Goal: Use online tool/utility: Utilize a website feature to perform a specific function

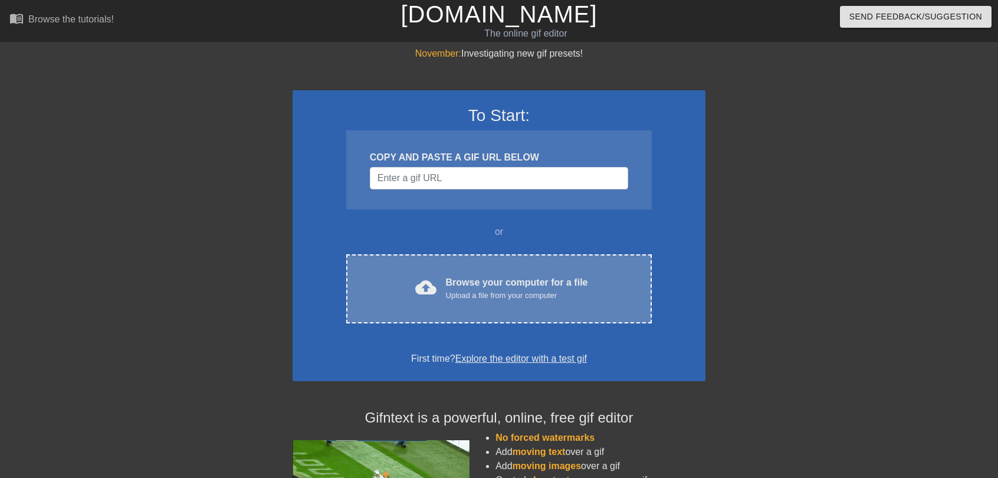
click at [431, 288] on span "cloud_upload" at bounding box center [425, 287] width 21 height 21
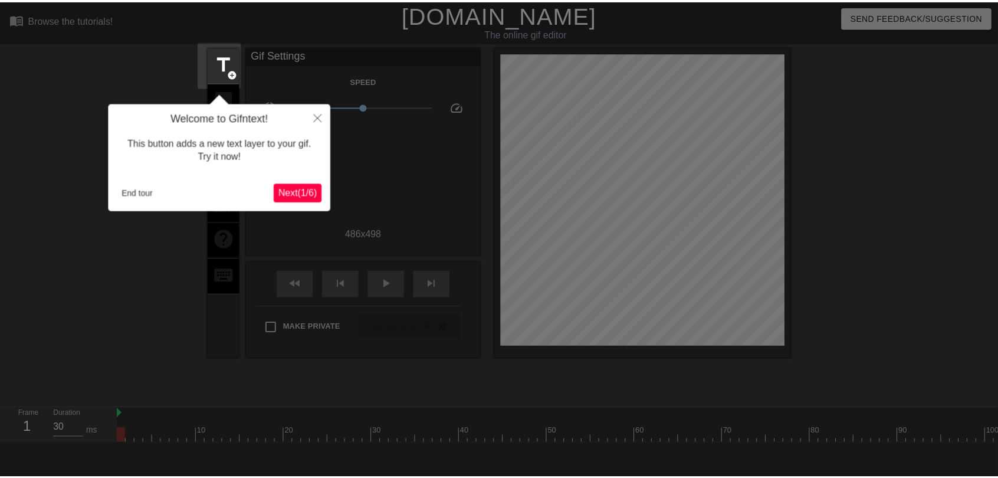
scroll to position [29, 0]
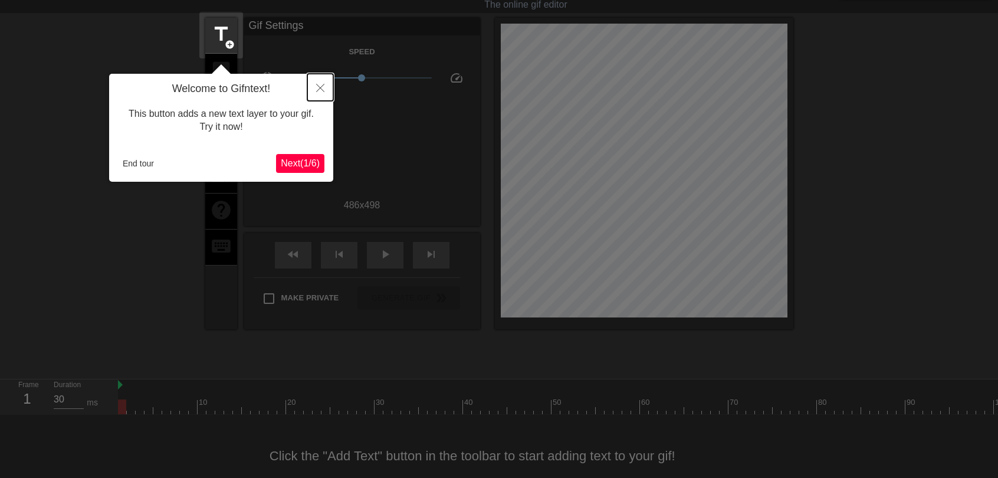
click at [326, 84] on button "Close" at bounding box center [320, 87] width 26 height 27
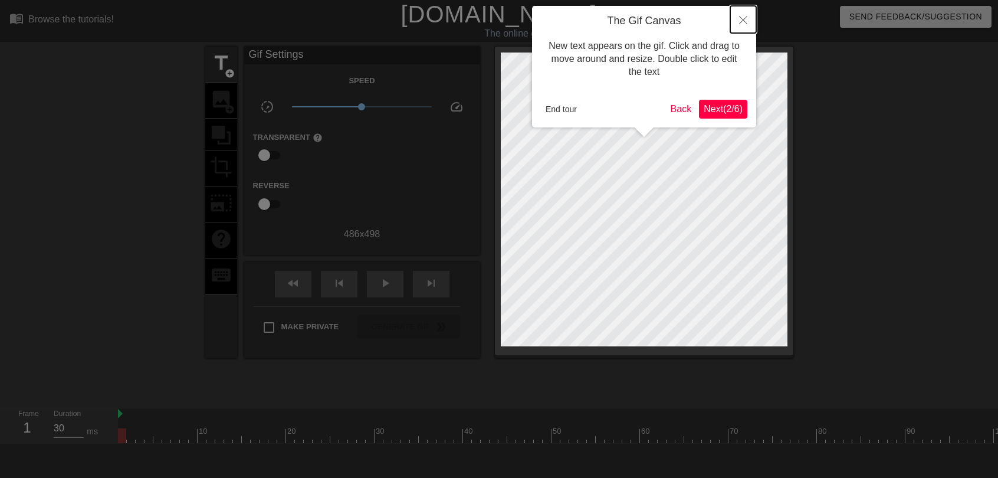
click at [747, 22] on icon "Close" at bounding box center [743, 20] width 8 height 8
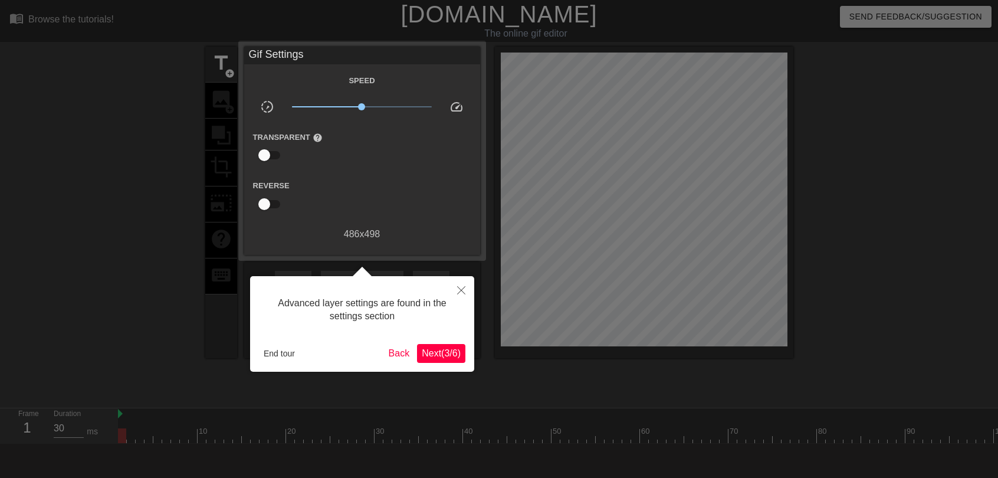
scroll to position [29, 0]
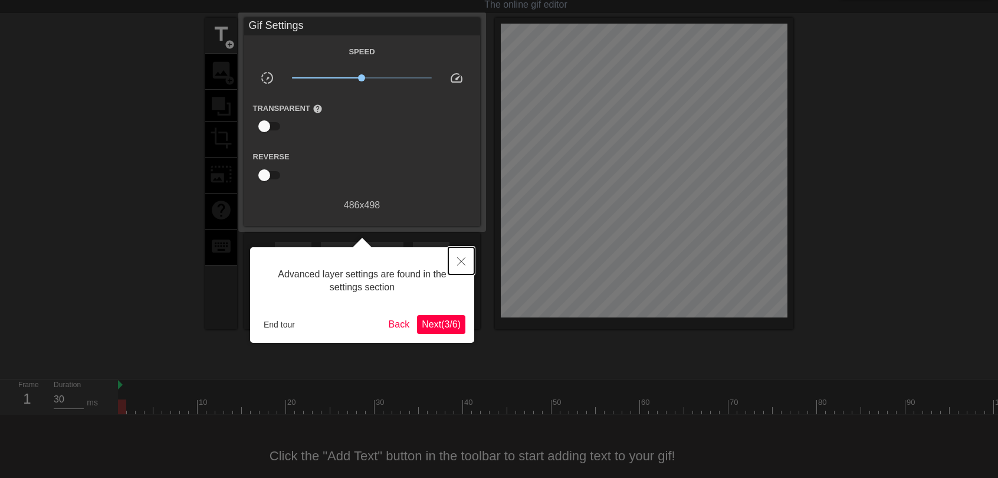
click at [462, 263] on icon "Close" at bounding box center [461, 261] width 8 height 8
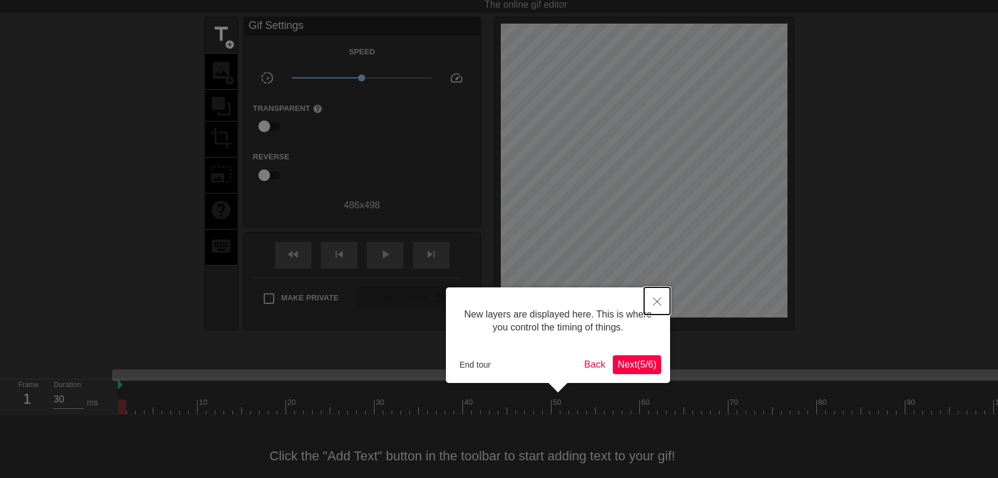
click at [659, 303] on icon "Close" at bounding box center [657, 301] width 8 height 8
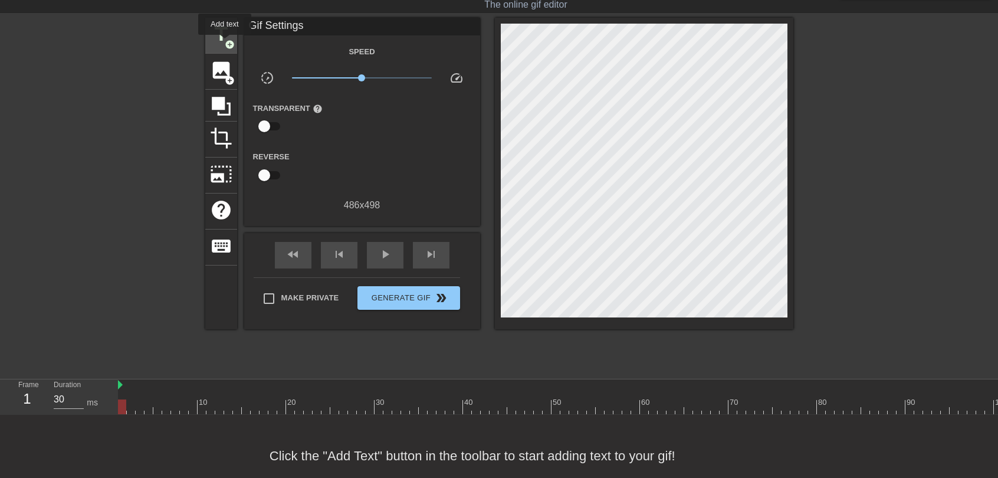
click at [225, 43] on span "add_circle" at bounding box center [230, 45] width 10 height 10
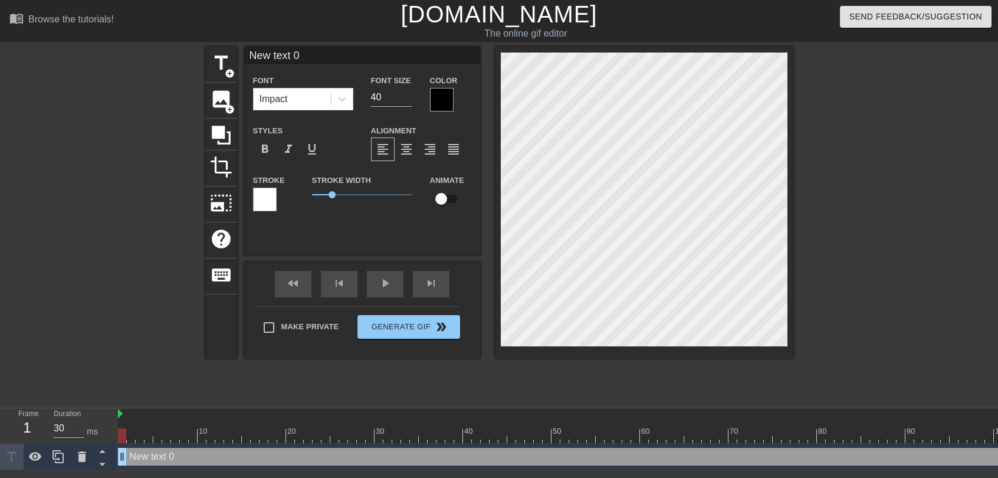
scroll to position [1, 1]
type input "P"
type textarea "P"
type input "PO"
type textarea "PO"
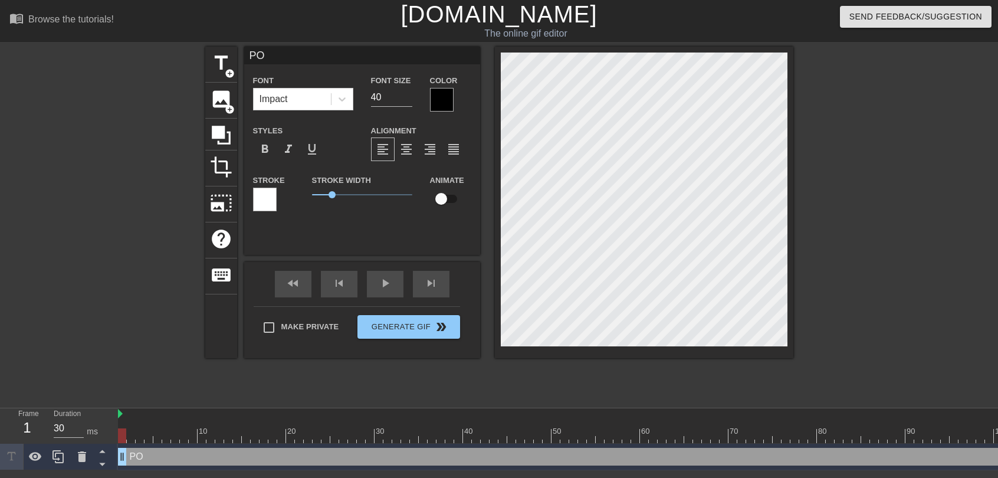
type input "POV"
type textarea "POV"
type input "POV:"
type textarea "POV:"
type input "POV:"
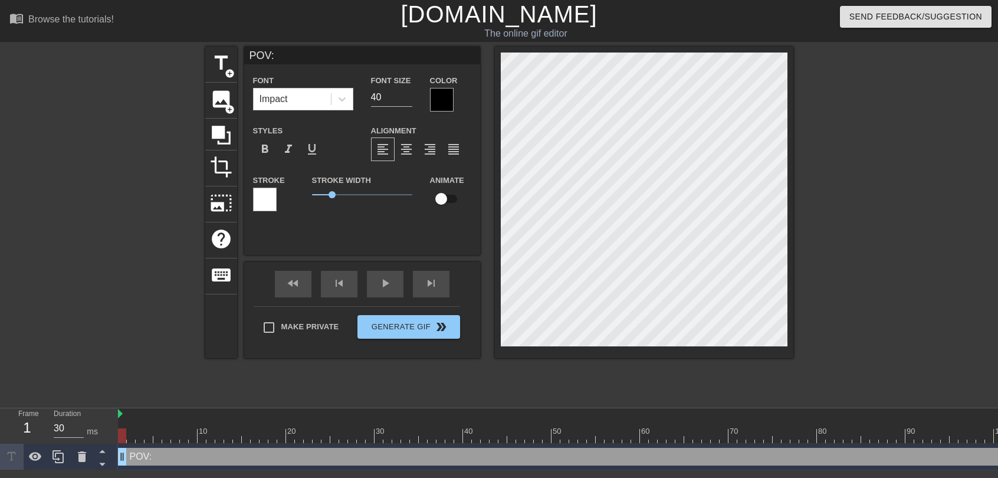
type textarea "POV:"
type input "POV: Y"
type textarea "POV: Y"
type input "POV: Yo"
type textarea "POV: Yo"
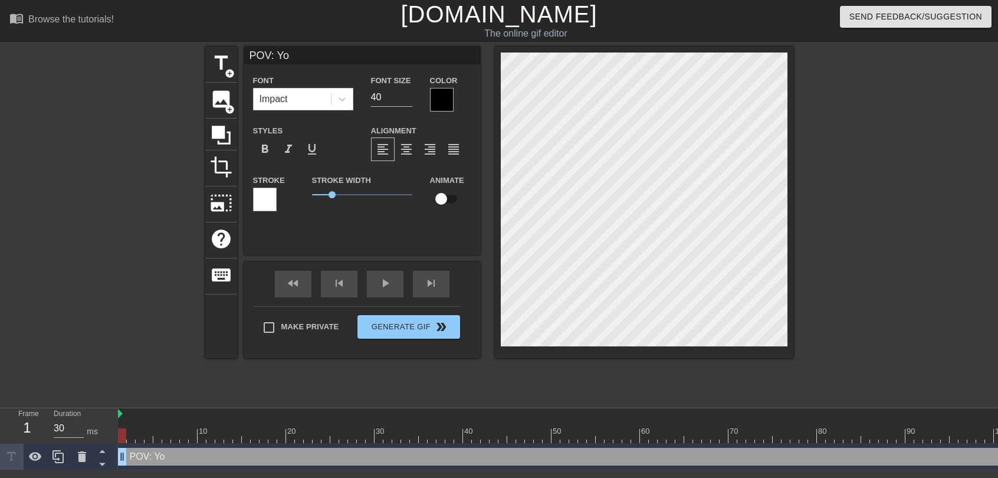
type input "POV: You"
type textarea "POV: You"
type input "POV: You"
type textarea "POV: You"
type input "POV: You a"
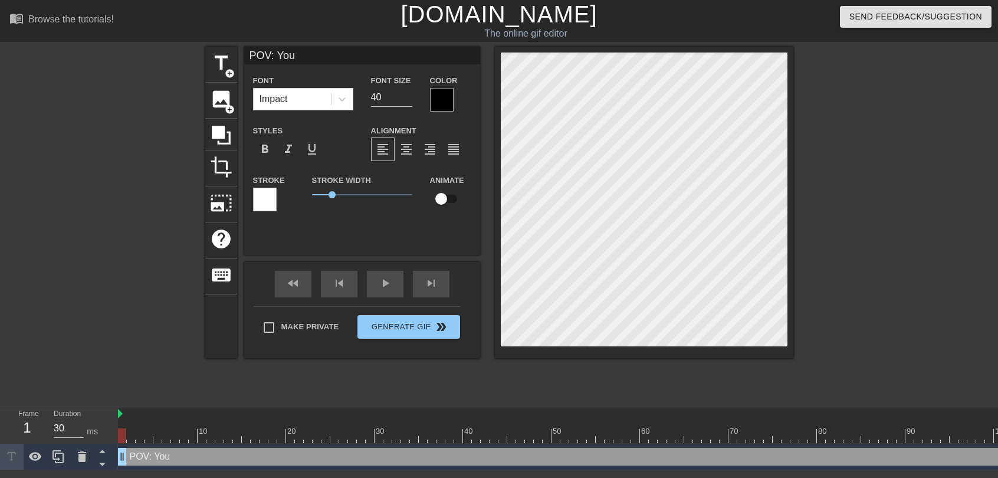
type textarea "POV: You a"
type input "POV: You ar"
type textarea "POV: You ar"
type input "POV: You are"
type textarea "POV: You are"
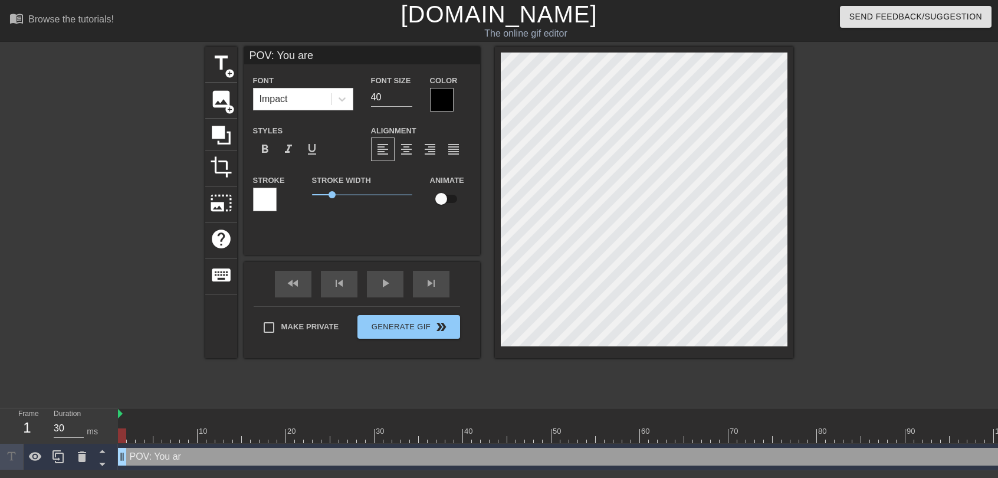
type input "POV: You are"
type textarea "POV: You are"
type input "POV: You are a"
type textarea "POV: You are a"
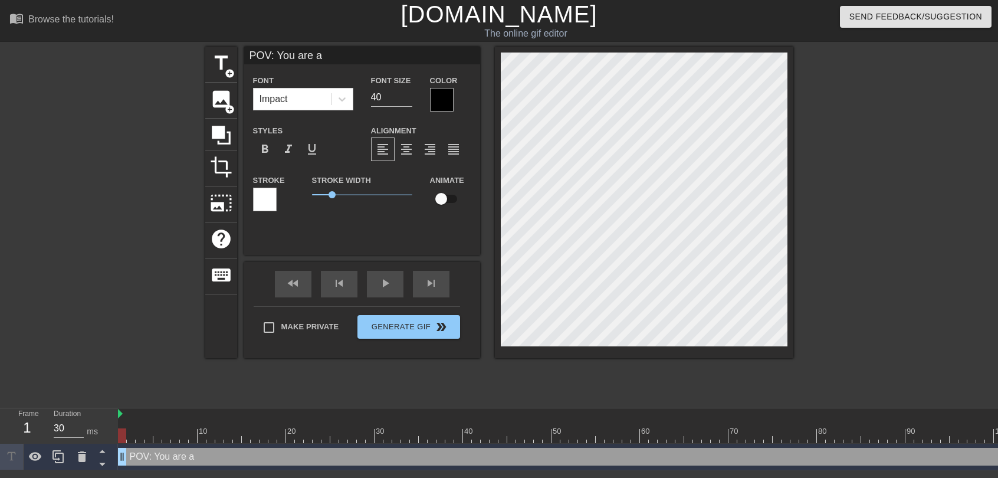
type input "POV: You are a"
type textarea "POV: You are a"
type input "POV: You are a u"
type textarea "POV: You are a u"
type input "POV: You are a ur"
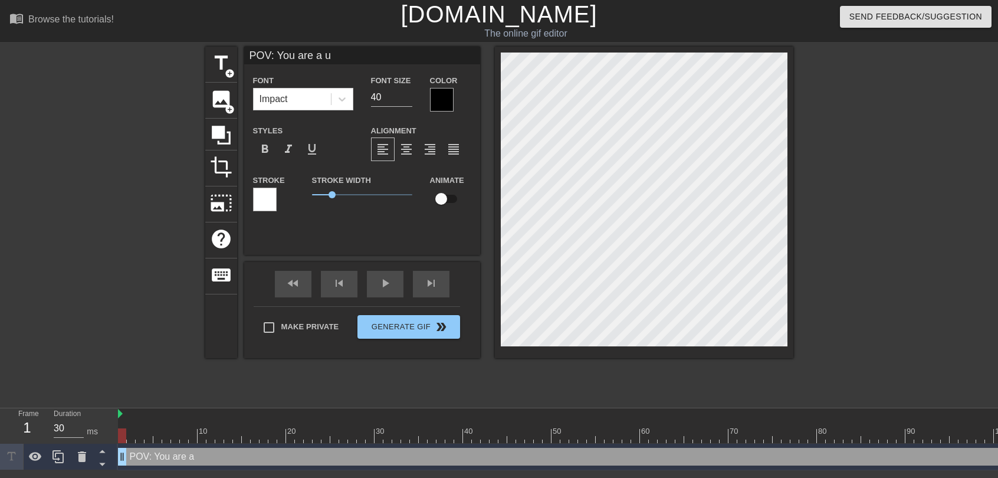
type textarea "POV: You are a ur"
type input "POV: You are a ura"
type textarea "POV: You are a ura"
type input "POV: You are a uran"
type textarea "POV: You are a uran"
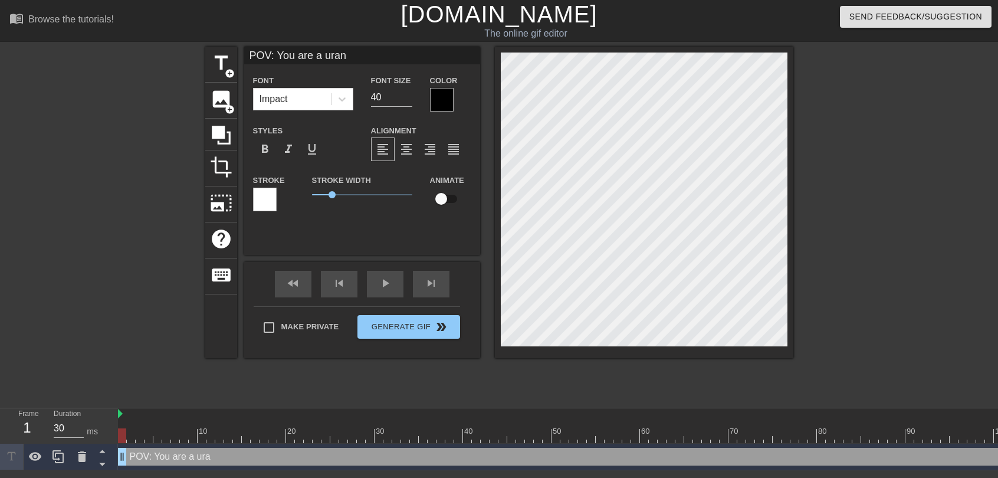
scroll to position [1, 5]
type input "POV: You are a urani"
type textarea "POV: You are a urani"
type input "POV: You are a uraniu"
type textarea "POV: You are a uraniu"
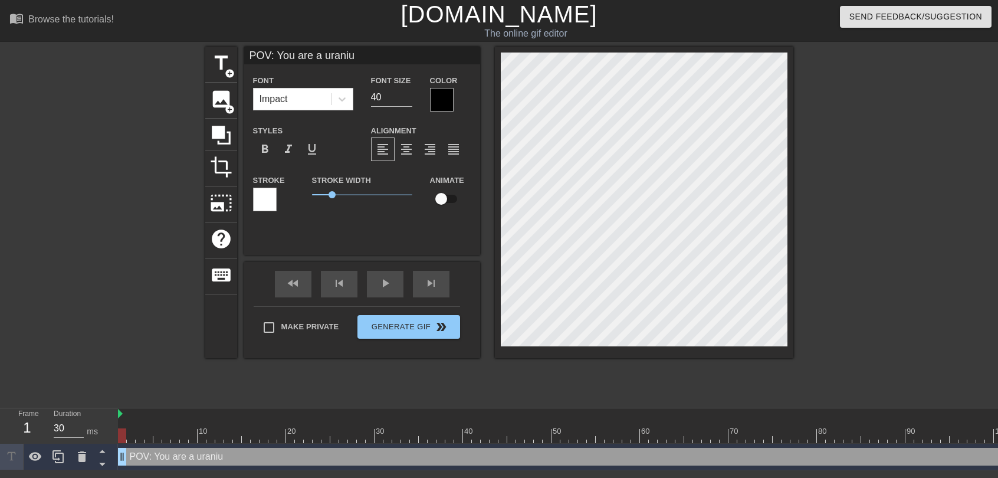
type input "POV: You are a uranium"
type textarea "POV: You are a uranium"
type input "POV: You are a uranium"
type textarea "POV: You are a uranium"
type input "POV: You are a uranium s"
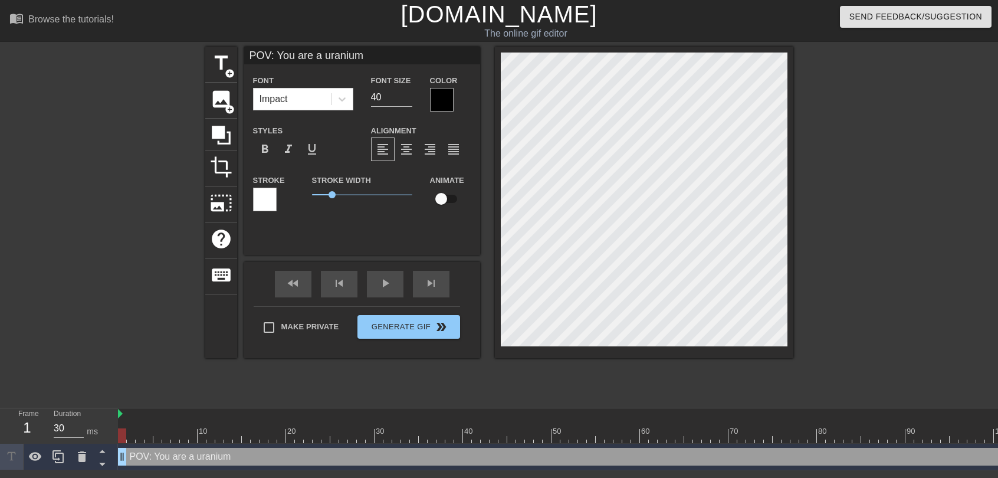
type textarea "POV: You are a uranium s"
type input "POV: You are a uranium st"
type textarea "POV: You are a uranium st"
type input "POV: You are a uranium sto"
type textarea "POV: You are a uranium sto"
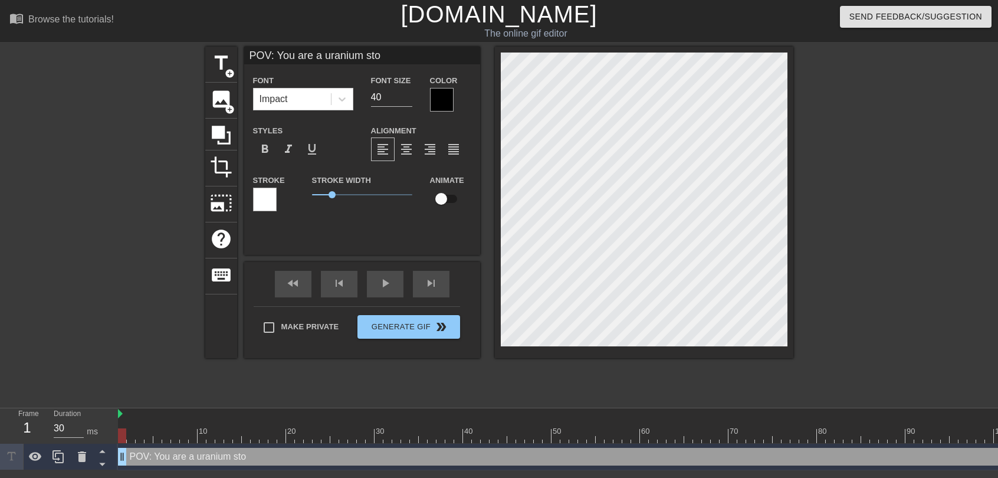
type input "POV: You are a uranium stor"
type textarea "POV: You are a uranium stor"
type input "POV: You are a uranium stora"
type textarea "POV: You are a uranium stora"
type input "POV: You are a uranium storag"
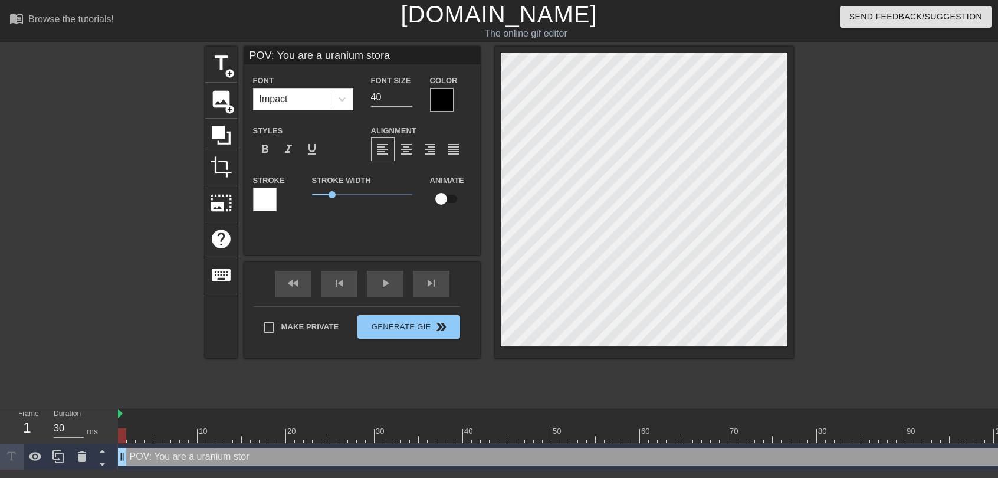
type textarea "POV: You are a uranium storag"
type input "POV: You are a uranium storage"
type textarea "POV: You are a uranium storage"
type input "POV: You are a uranium storage"
type textarea "POV: You are a uranium storage"
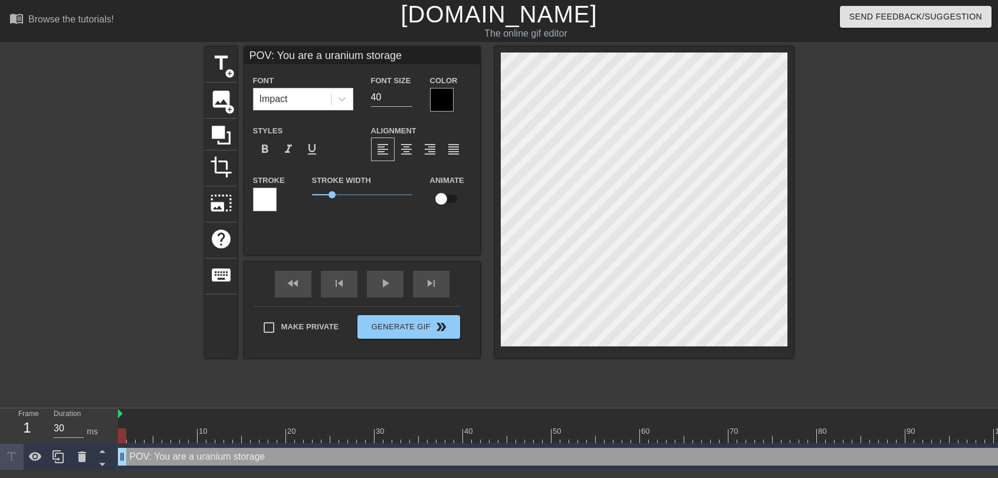
type input "POV: You are a uranium storage c"
type textarea "POV: You are a uranium storage c"
type input "POV: You are a uranium storage co"
type textarea "POV: You are a uranium storage co"
type input "POV: You are a uranium storage con"
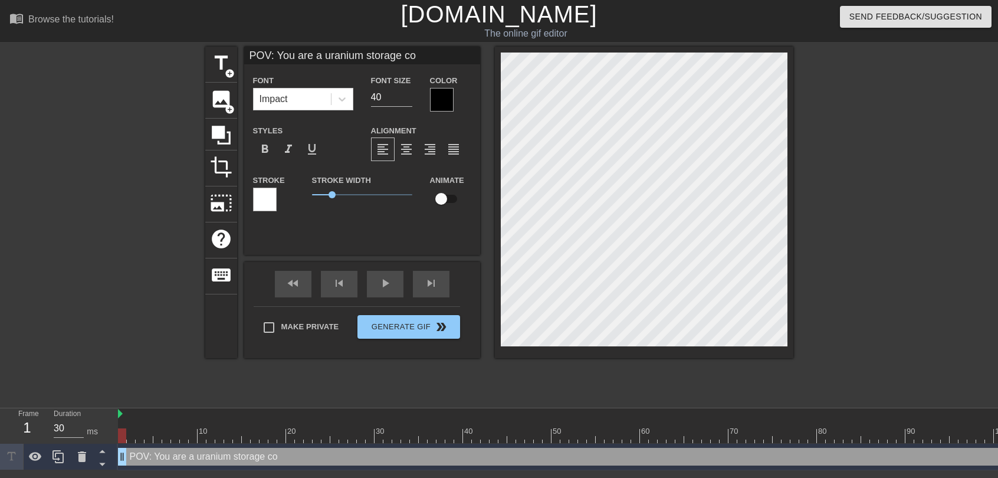
type textarea "POV: You are a uranium storage con"
type input "POV: You are a uranium storage cont"
type textarea "POV: You are a uranium storage cont"
type input "POV: You are a uranium storage conta"
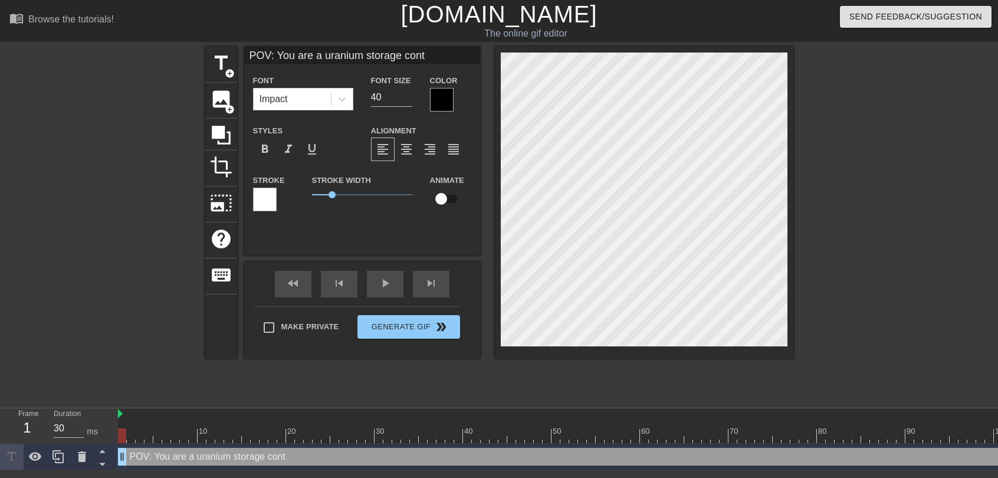
type textarea "POV: You are a uranium storage conta"
type input "POV: You are a uranium storage contai"
type textarea "POV: You are a uranium storage contai"
type input "POV: You are a uranium storage contain"
type textarea "POV: You are a uranium storage contain"
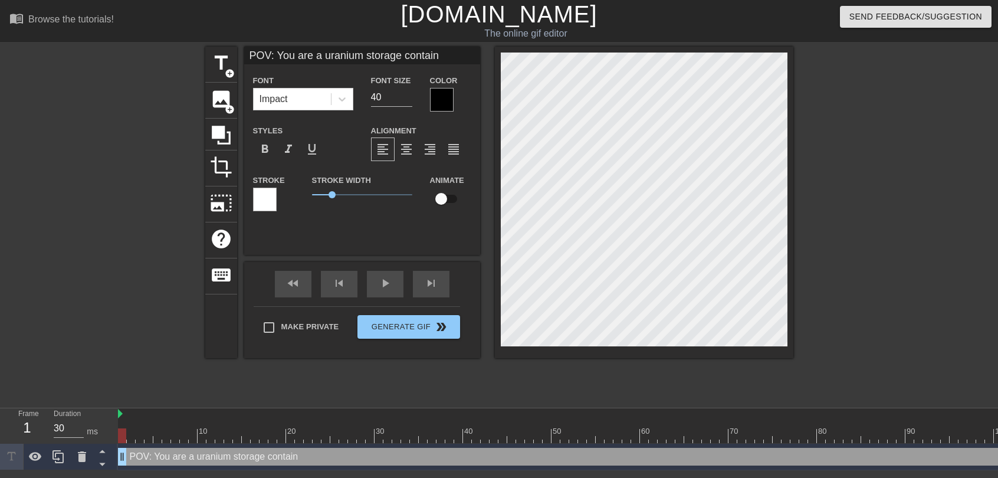
type input "POV: You are a uranium storage containe"
type textarea "POV: You are a uranium storage containe"
type input "POV: You are a uranium storage container"
type textarea "POV: You are a uranium storage container"
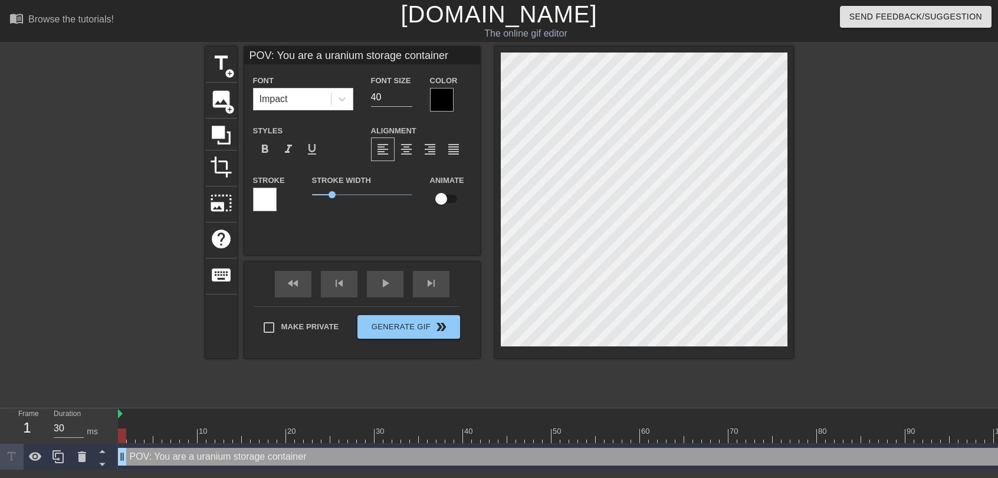
scroll to position [1, 6]
click at [403, 148] on span "format_align_center" at bounding box center [406, 149] width 14 height 14
click at [447, 196] on input "checkbox" at bounding box center [440, 199] width 67 height 22
click at [447, 196] on input "checkbox" at bounding box center [452, 199] width 67 height 22
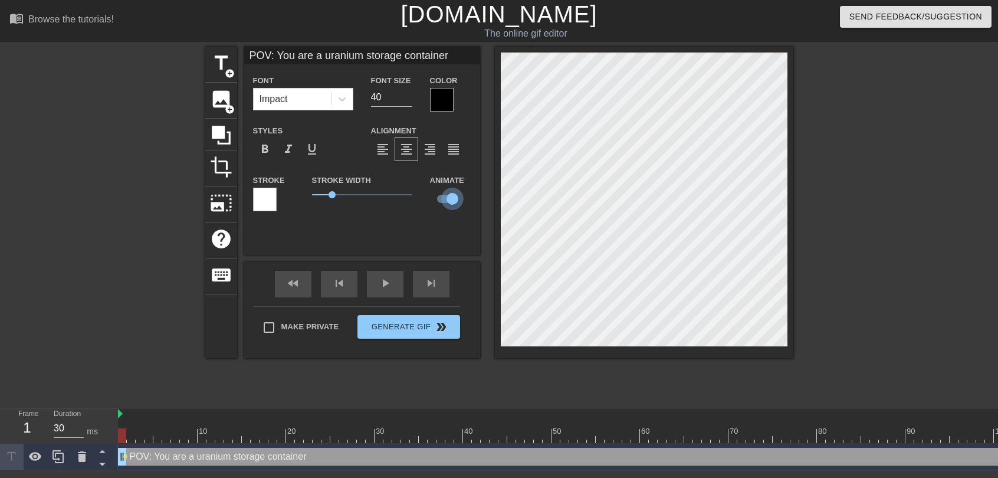
checkbox input "false"
type input "POV: You are a uranium storage container"
type textarea "POV: You are a uranium storage container"
type input "POV: You are a uranium storage container i"
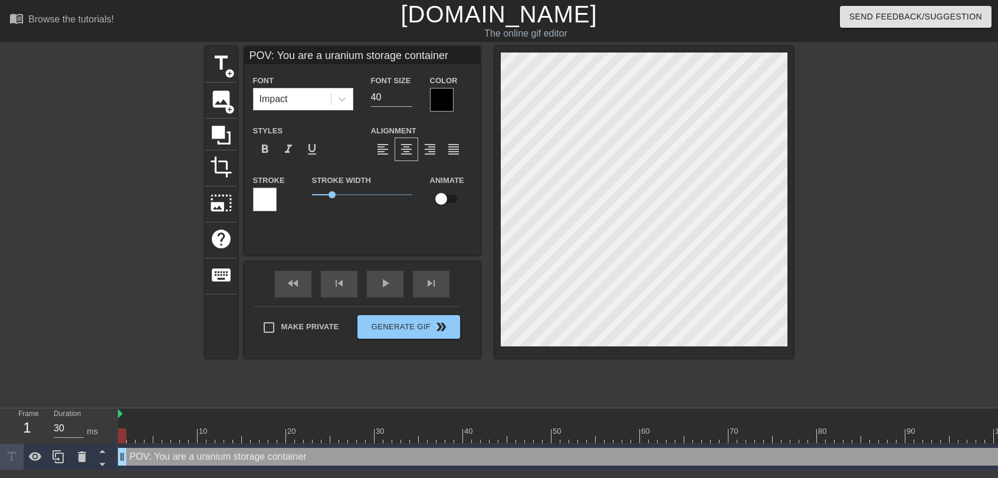
type textarea "POV: You are a uranium storage container i"
type input "POV: You are a uranium storage container in"
type textarea "POV: You are a uranium storage container in"
type input "POV: You are a uranium storage container int"
type textarea "POV: You are a uranium storage container int"
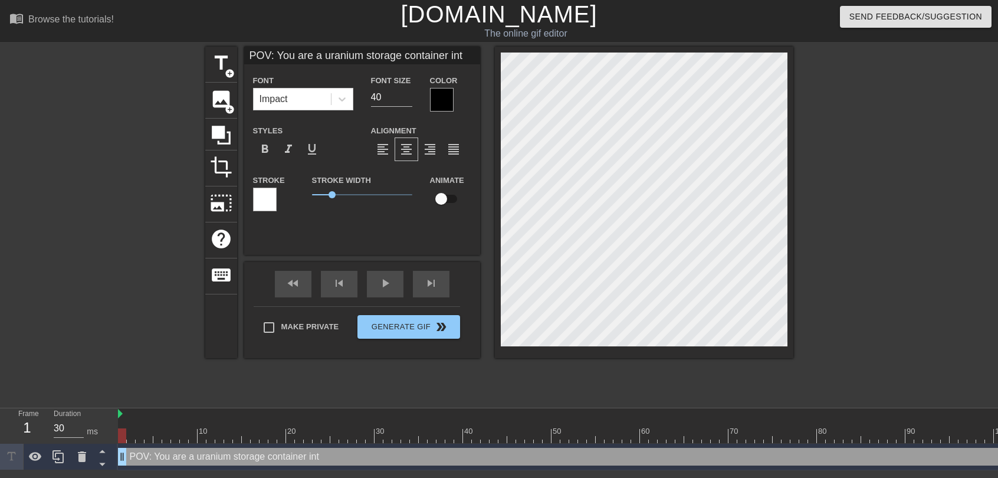
type input "POV: You are a uranium storage container int"
type textarea "POV: You are a uranium storage container int"
type input "POV: You are a uranium storage container int d"
type textarea "POV: You are a uranium storage container int d"
type input "POV: You are a uranium storage container int dg"
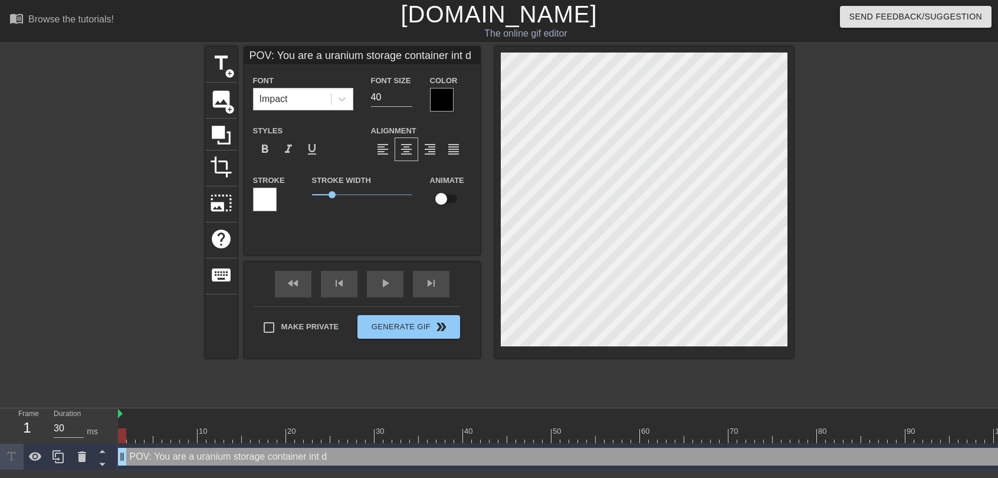
type textarea "POV: You are a uranium storage container int dg"
type input "POV: You are a uranium storage container int dgd"
type textarea "POV: You are a uranium storage container int dgd"
type input "POV: You are a uranium storage container int dgdg"
type textarea "POV: You are a uranium storage container int dgdg"
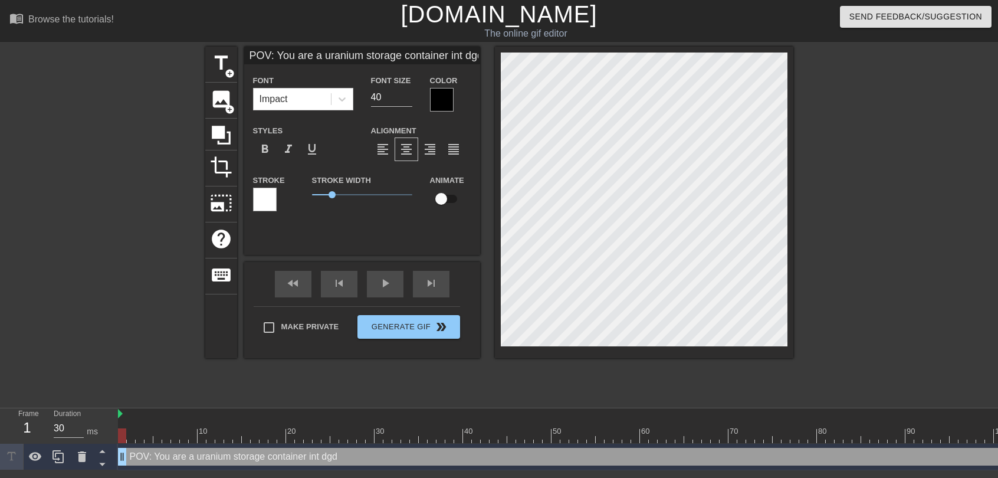
type input "POV: You are a uranium storage container int dgdgd"
type textarea "POV: You are a uranium storage container int dgdgd"
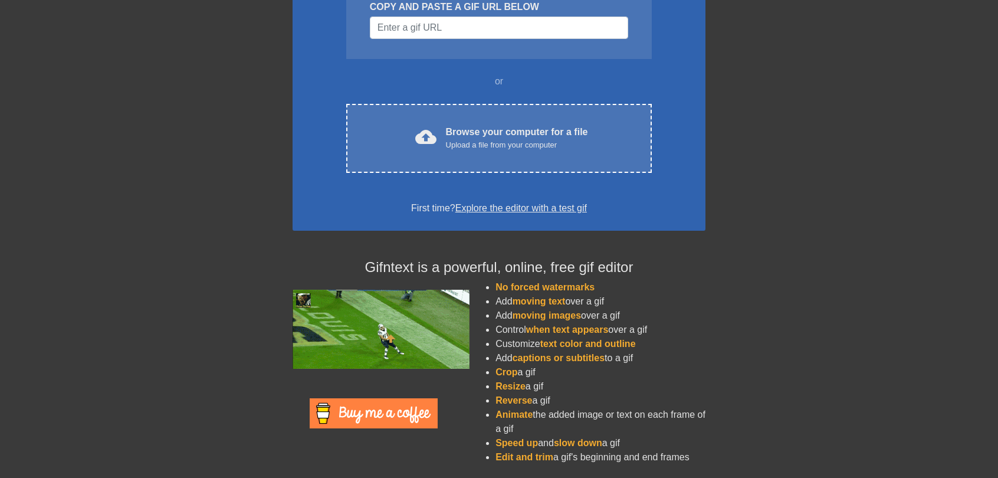
scroll to position [151, 0]
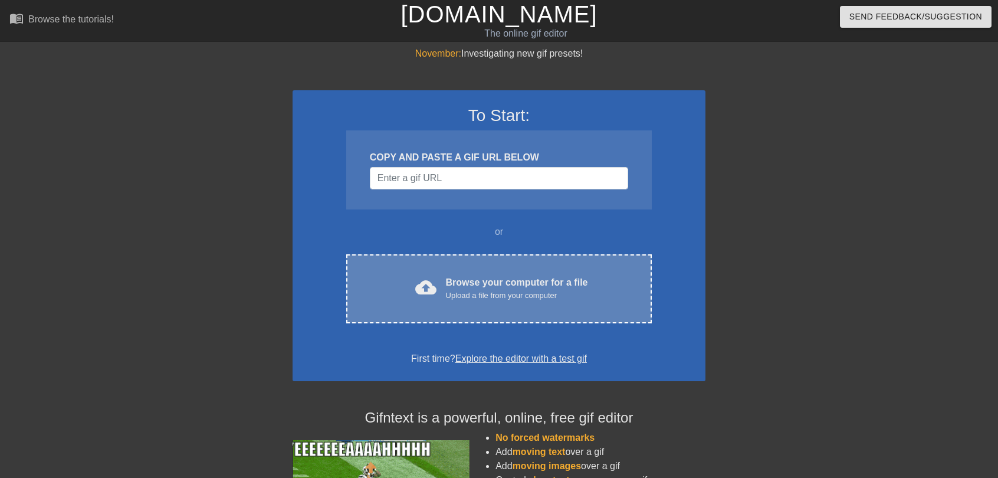
click at [443, 288] on div "cloud_upload Browse your computer for a file Upload a file from your computer" at bounding box center [499, 288] width 256 height 27
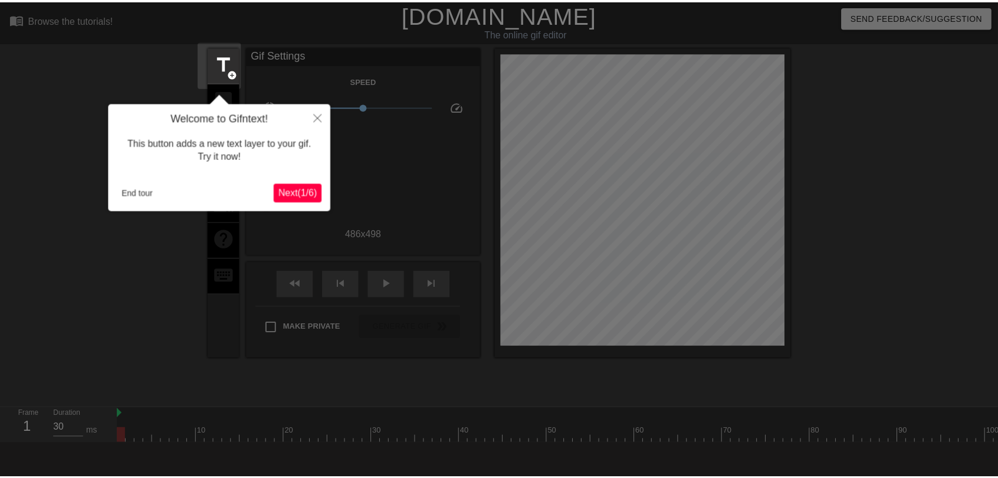
scroll to position [29, 0]
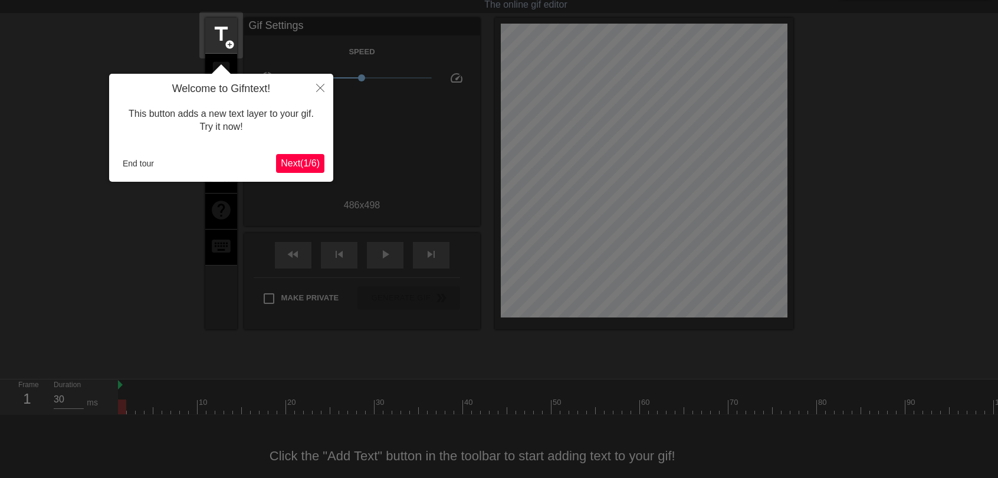
click at [298, 159] on span "Next ( 1 / 6 )" at bounding box center [300, 163] width 39 height 10
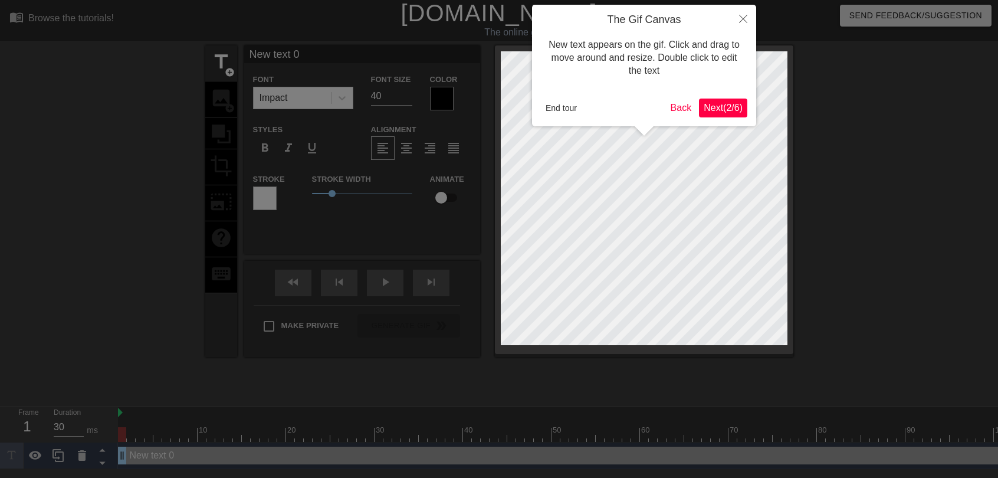
scroll to position [0, 0]
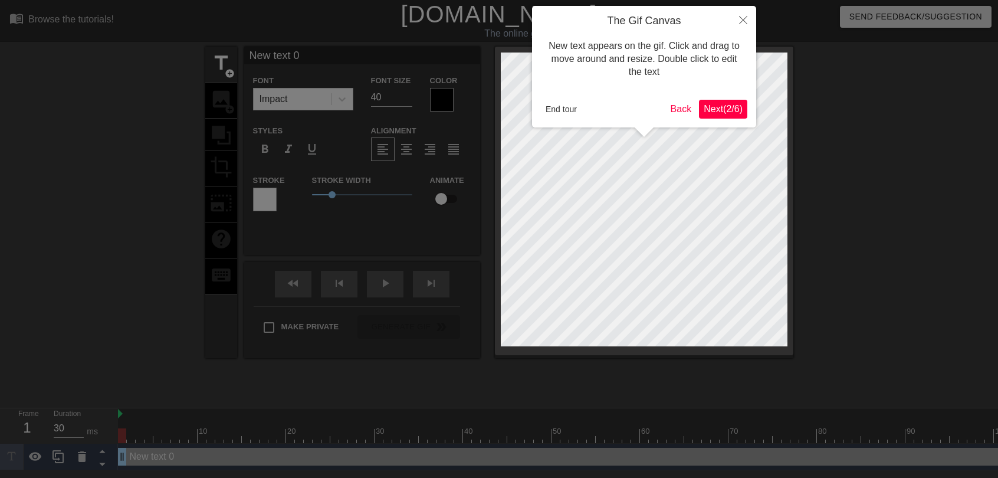
click at [712, 106] on span "Next ( 2 / 6 )" at bounding box center [723, 109] width 39 height 10
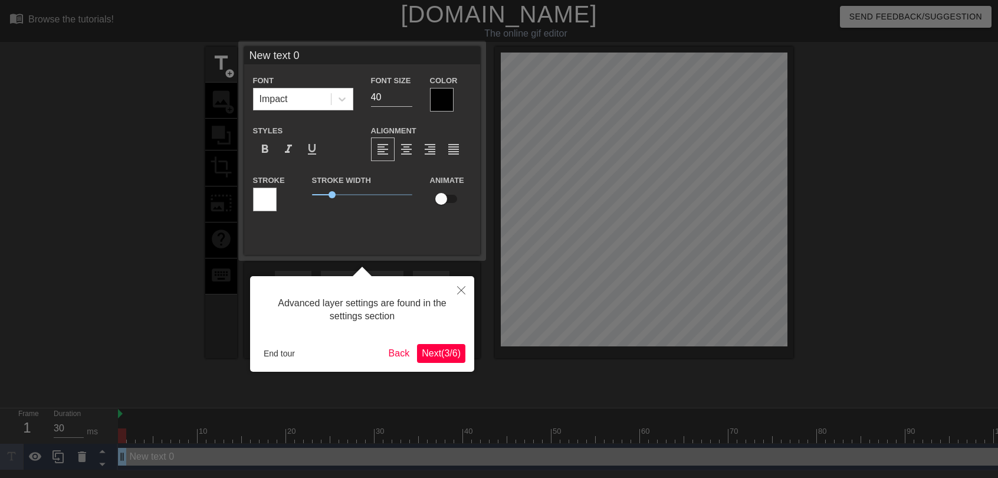
scroll to position [1, 0]
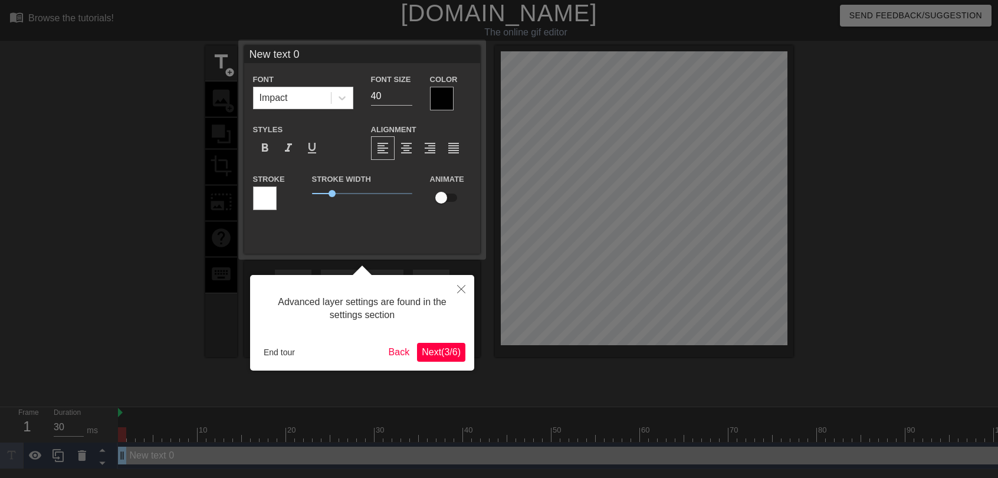
click at [448, 347] on span "Next ( 3 / 6 )" at bounding box center [441, 352] width 39 height 10
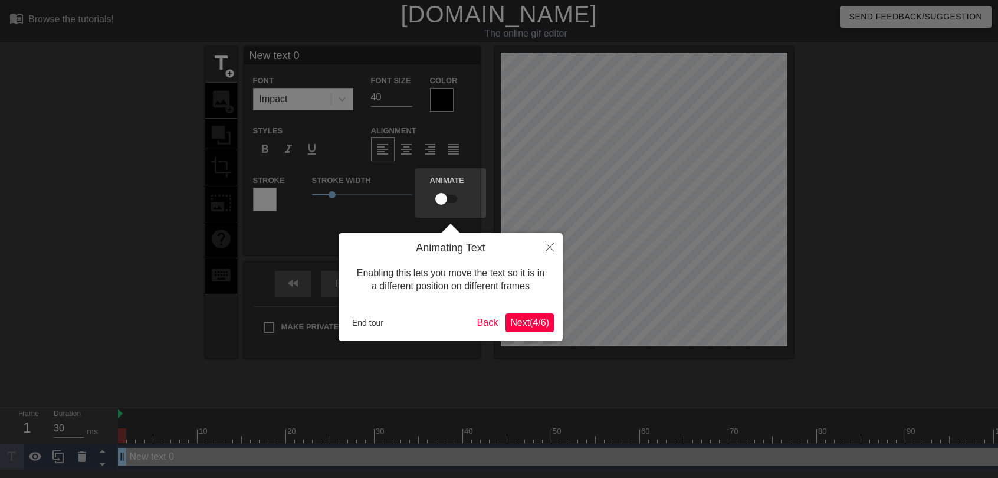
click at [513, 320] on span "Next ( 4 / 6 )" at bounding box center [529, 322] width 39 height 10
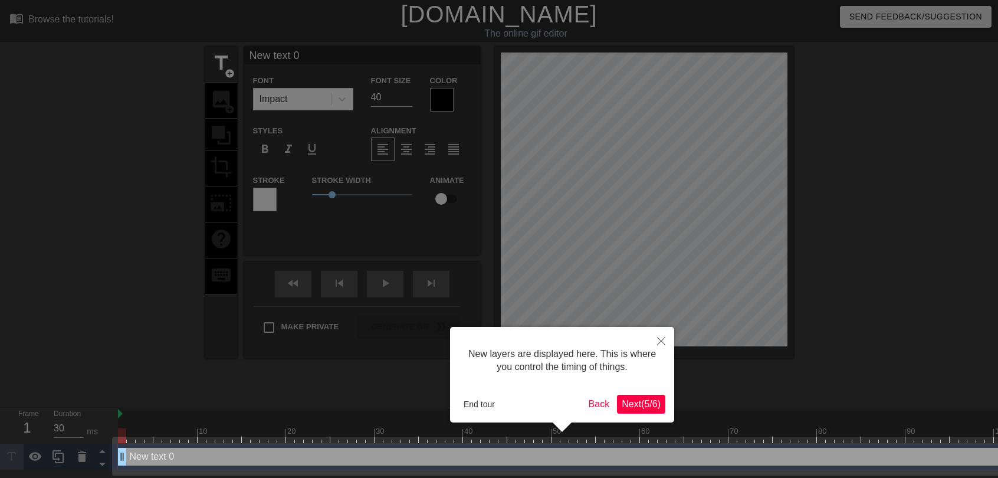
scroll to position [3, 0]
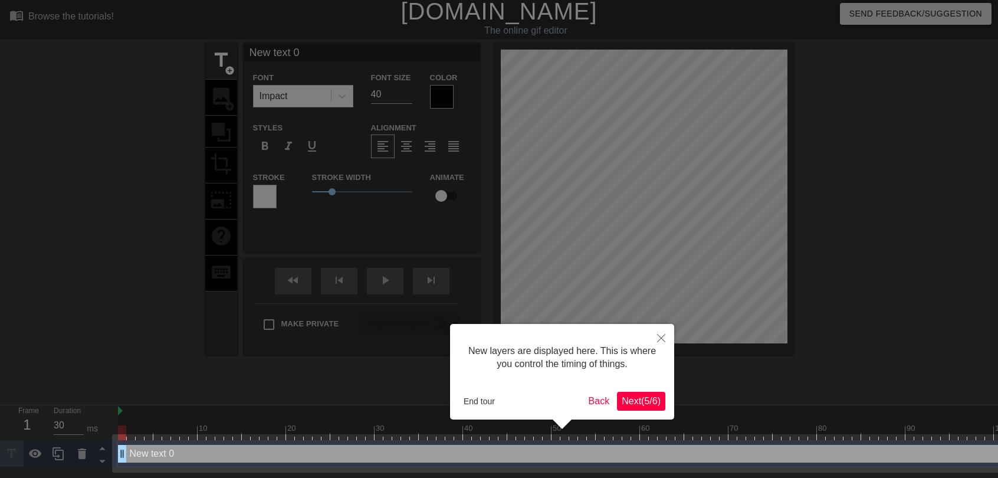
click at [639, 397] on span "Next ( 5 / 6 )" at bounding box center [641, 401] width 39 height 10
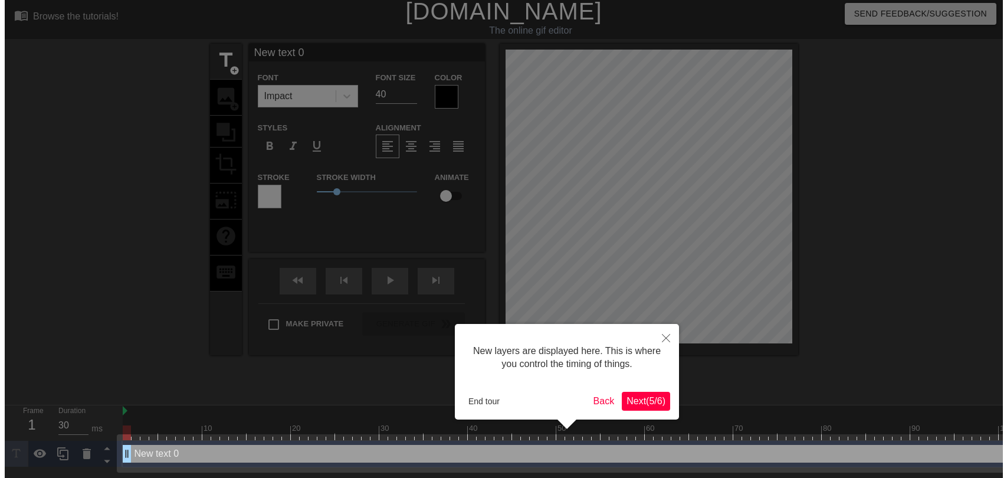
scroll to position [0, 0]
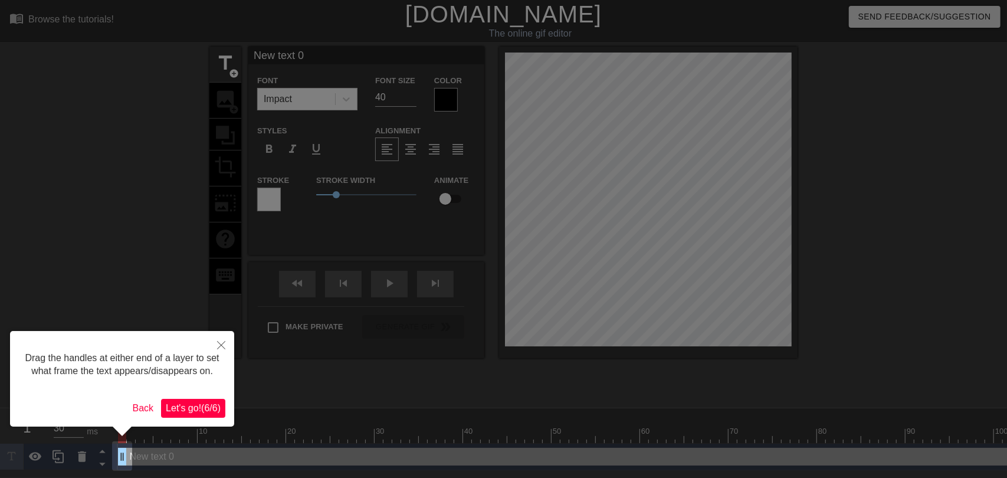
click at [209, 405] on span "Let's go! ( 6 / 6 )" at bounding box center [193, 408] width 55 height 10
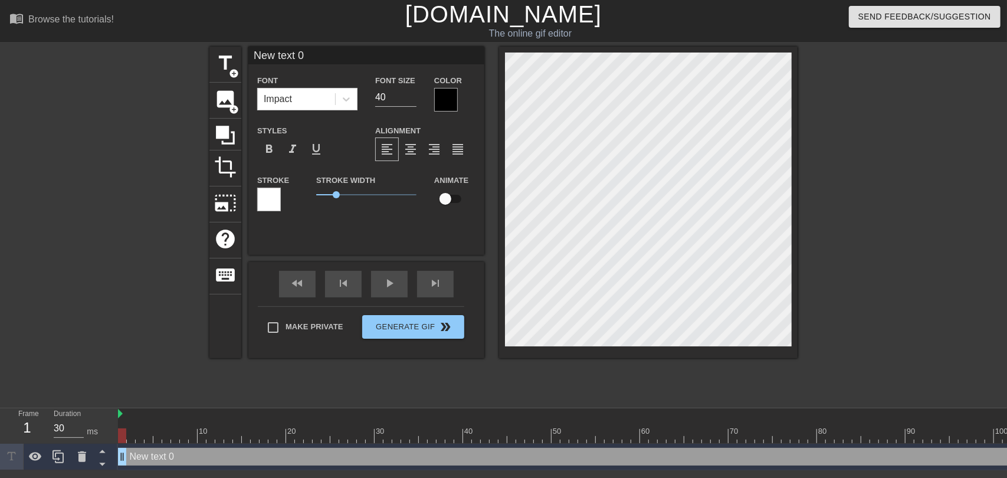
scroll to position [1, 4]
click at [398, 97] on input "40" at bounding box center [395, 97] width 41 height 19
click at [413, 101] on input "39" at bounding box center [395, 97] width 41 height 19
type input "38"
click at [413, 101] on input "38" at bounding box center [395, 97] width 41 height 19
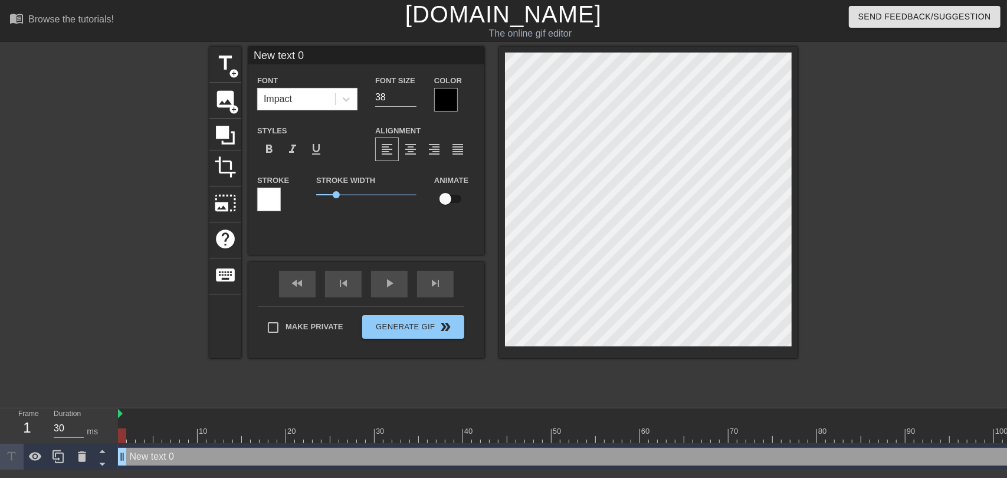
scroll to position [1, 1]
click at [478, 89] on div "title add_circle image add_circle crop photo_size_select_large help keyboard Ne…" at bounding box center [503, 202] width 588 height 311
paste textarea "POV: You are a uranium storage container in Rhode Island in 1964"
type input "POV: You are a uranium storage container in Rhode Island in 1964"
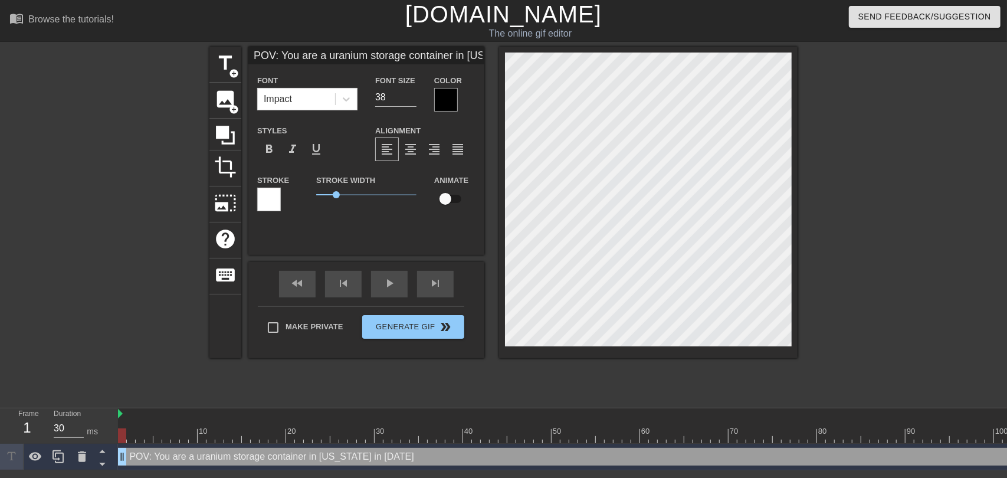
type textarea "POV: You are a uranium storage container in Rhode Island in 1964"
type input "New text 0"
type textarea "New text 0"
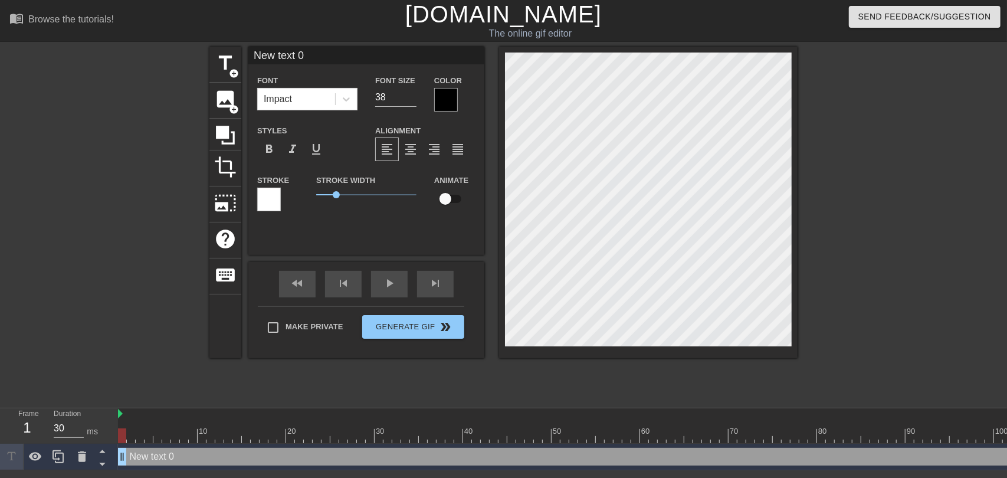
click at [495, 84] on div "title add_circle image add_circle crop photo_size_select_large help keyboard Ne…" at bounding box center [503, 202] width 588 height 311
paste textarea "POV: You are a uranium storage container in Rhode Island in 1964"
type input "POV: You are a uranium storage container in Rhode Island in 1964"
type textarea "POV: You are a uranium storage container in Rhode Island in 1964"
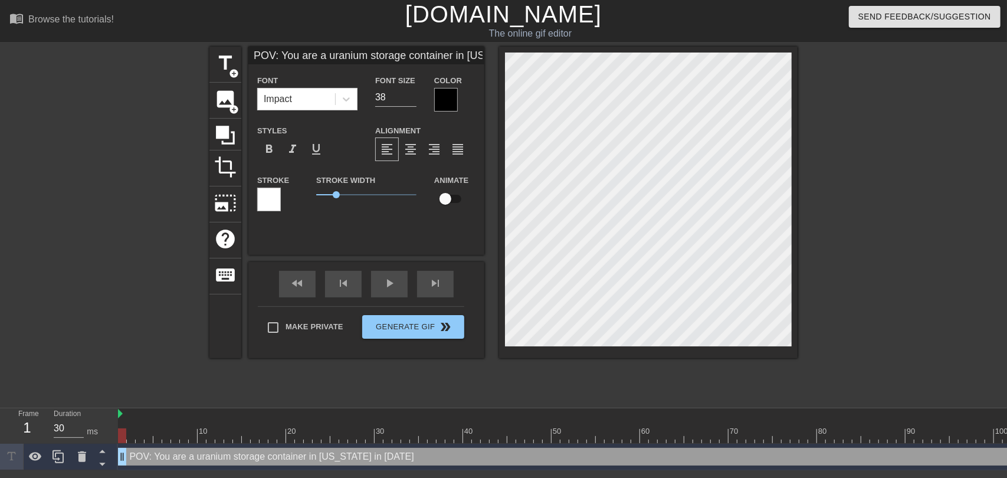
scroll to position [1, 9]
type input "POV: You are a uranium storage container in Rhode Island in 1964"
type textarea "POV: You are a uranium storage container in Rhode Island in 1964"
type input "POV: You are a uranium storage container in Rhode Island in 1964"
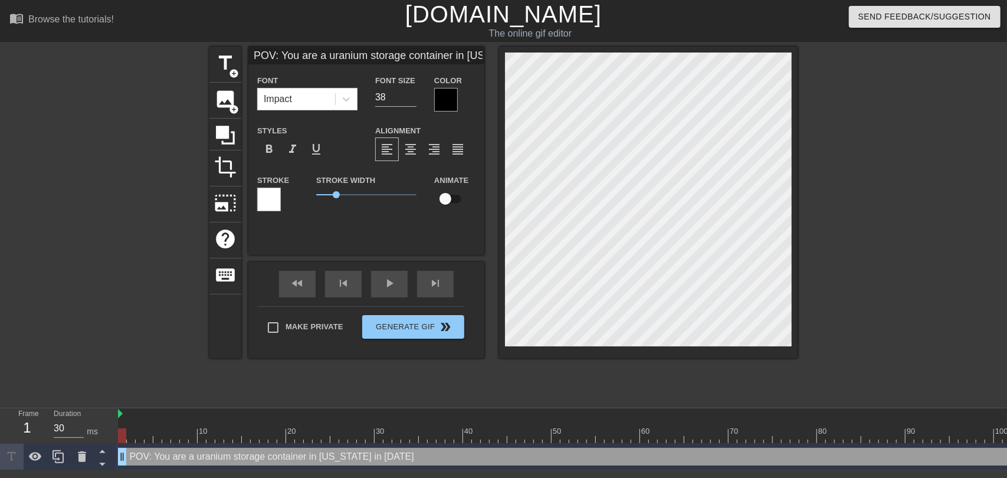
type textarea "POV: You are a uranium storage container in Rhode Island in 1964"
type input "POV: You are a uranium storage container in Rhode Island in 1964"
type textarea "POV: You are a uranium storage container in Rhode Island in 1964"
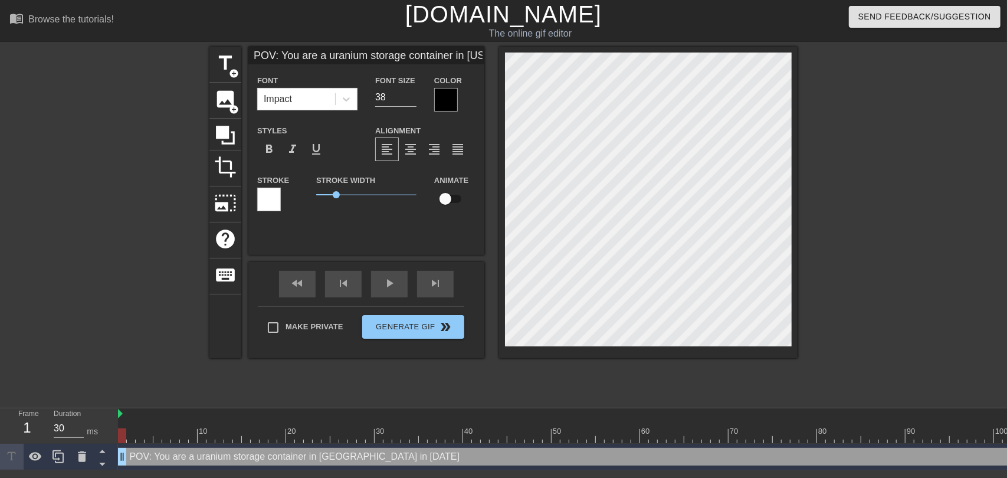
scroll to position [2, 4]
click at [191, 0] on html "menu_book Browse the tutorials! Gifntext.com The online gif editor Send Feedbac…" at bounding box center [503, 235] width 1007 height 470
type input "POV: You are a uranium storage container in Rhode Island in 1964"
type input "37"
click at [412, 100] on input "37" at bounding box center [395, 97] width 41 height 19
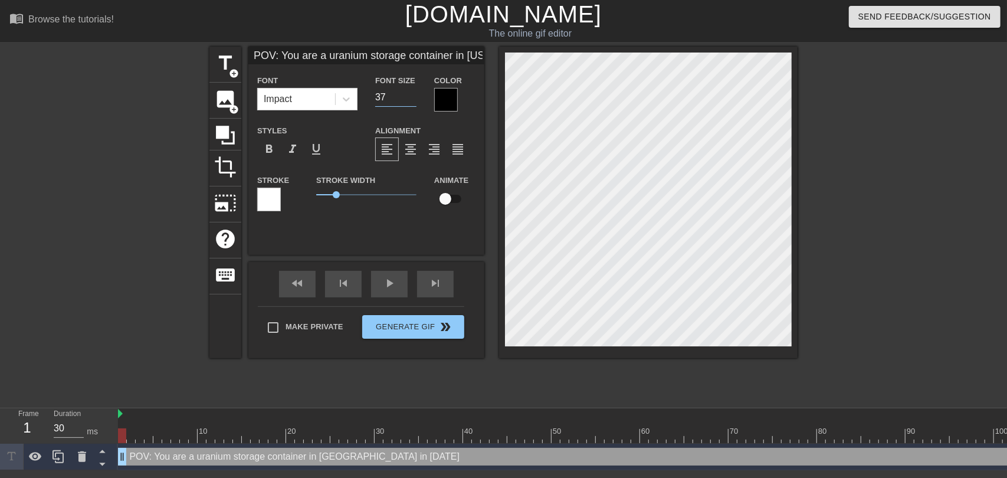
type input "POV: You are a uranium storage container in Rhode Island in 1964"
type input "36"
type input "POV: You are a uranium storage container in Rhode Island in 1964"
type input "35"
type input "POV: You are a uranium storage container in Rhode Island in 1964"
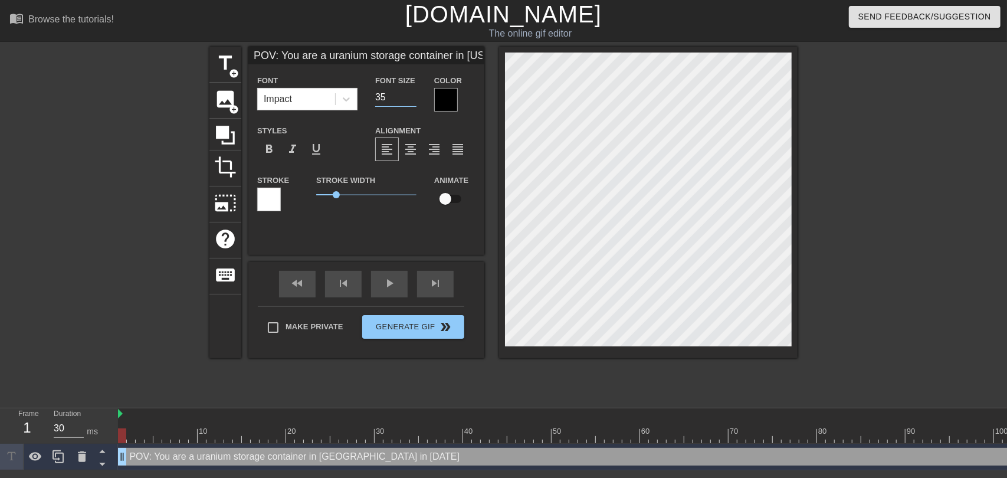
type input "34"
type input "POV: You are a uranium storage container in Rhode Island in 1964"
type input "33"
type input "POV: You are a uranium storage container in Rhode Island in 1964"
type input "32"
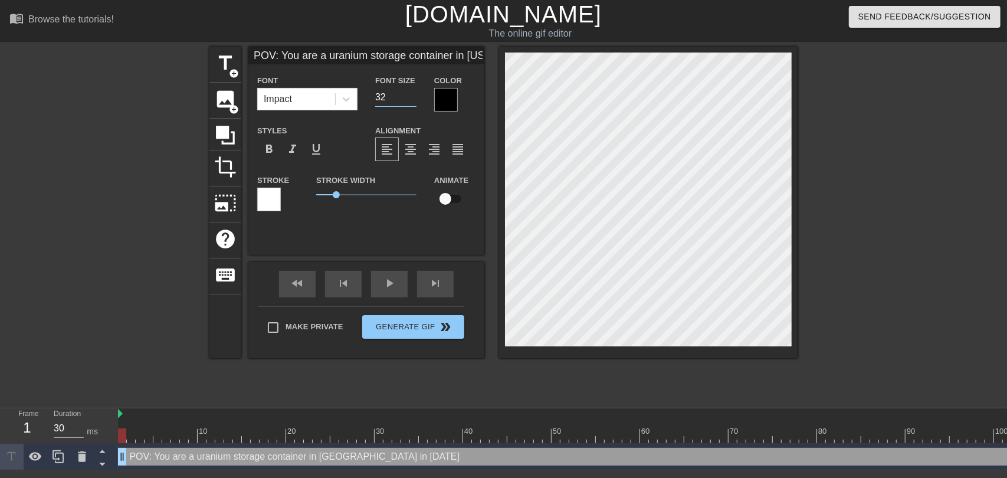
type input "POV: You are a uranium storage container in Rhode Island in 1964"
type input "31"
type input "POV: You are a uranium storage container in Rhode Island in 1964"
type input "30"
type input "POV: You are a uranium storage container in Rhode Island in 1964"
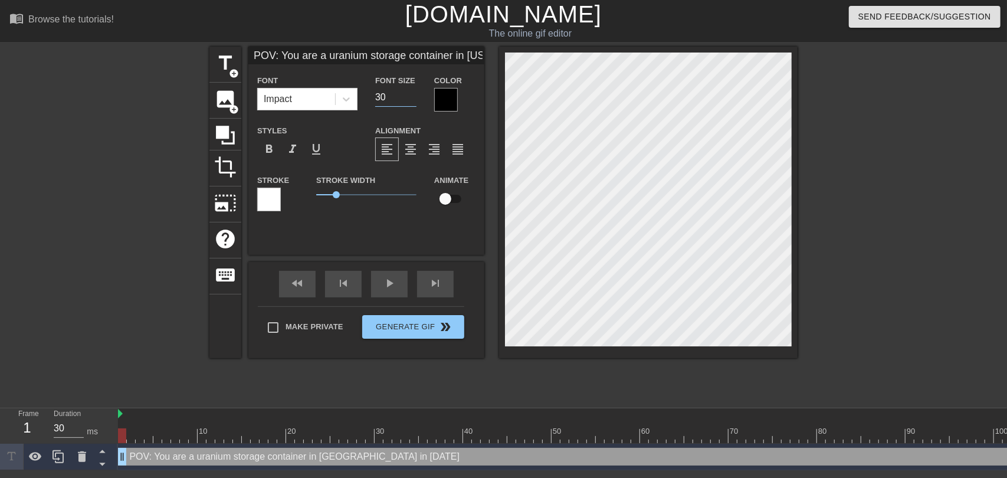
type input "29"
type input "POV: You are a uranium storage container in Rhode Island in 1964"
type input "28"
type input "POV: You are a uranium storage container in Rhode Island in 1964"
type input "27"
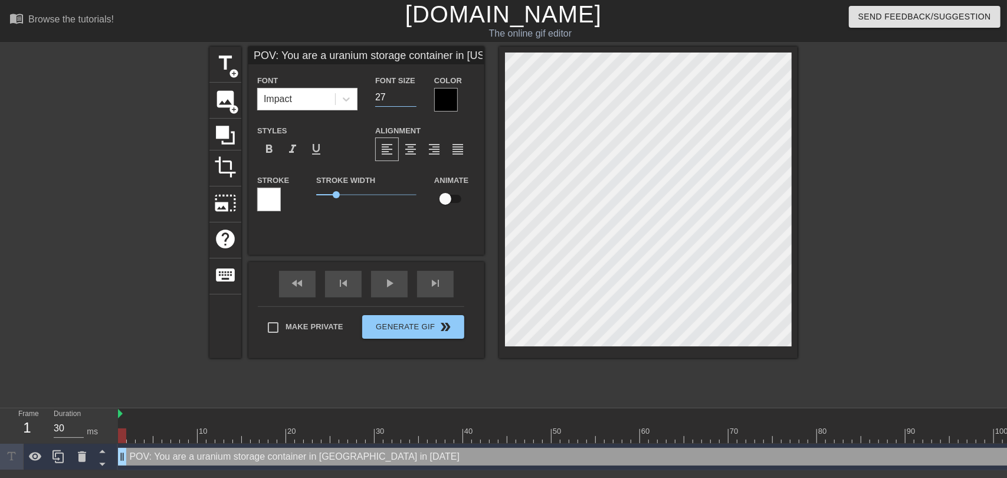
type input "POV: You are a uranium storage container in Rhode Island in 1964"
type input "26"
type input "POV: You are a uranium storage container in Rhode Island in 1964"
type input "25"
type input "POV: You are a uranium storage container in Rhode Island in 1964"
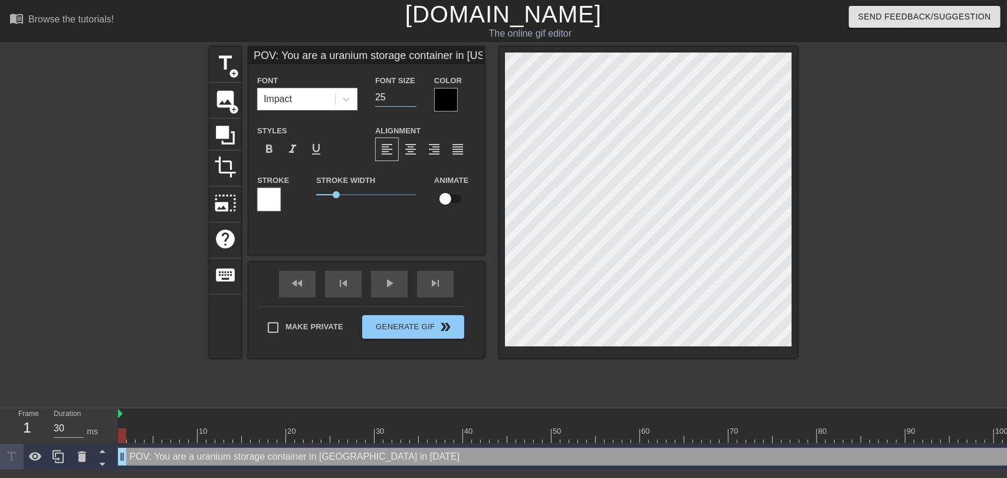
type input "24"
type input "POV: You are a uranium storage container in Rhode Island in 1964"
type input "23"
type input "POV: You are a uranium storage container in Rhode Island in 1964"
type input "22"
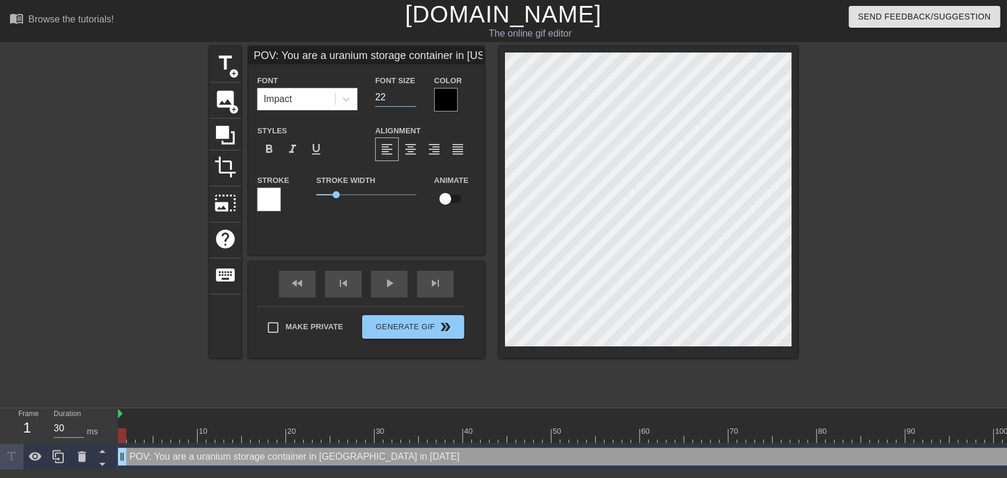
type input "POV: You are a uranium storage container in Rhode Island in 1964"
type input "21"
type input "POV: You are a uranium storage container in Rhode Island in 1964"
type input "20"
type input "POV: You are a uranium storage container in Rhode Island in 1964"
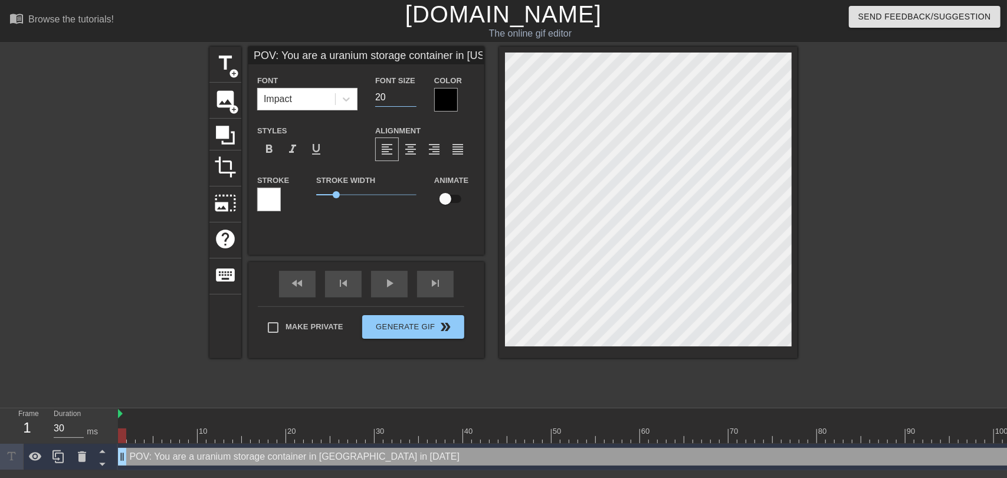
type input "19"
type input "POV: You are a uranium storage container in Rhode Island in 1964"
type input "18"
type input "POV: You are a uranium storage container in Rhode Island in 1964"
type input "17"
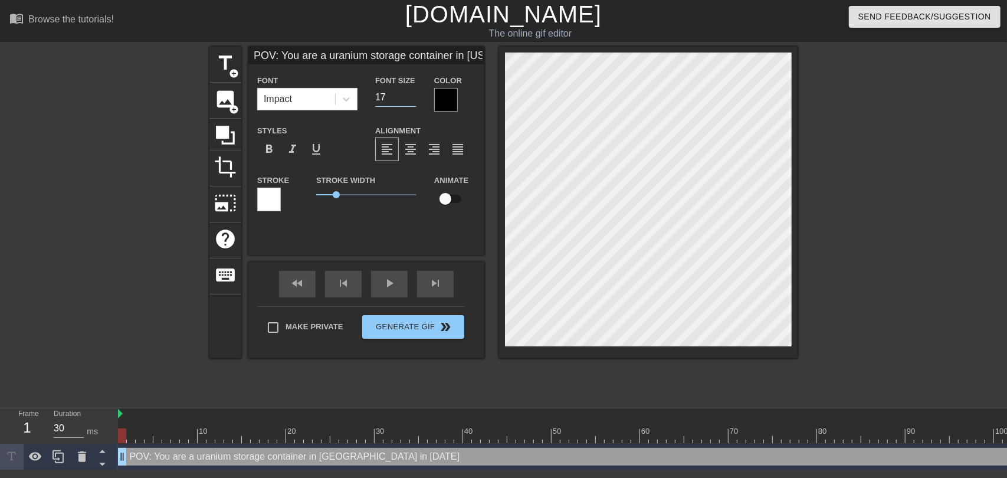
type input "POV: You are a uranium storage container in Rhode Island in 1964"
type input "16"
type input "POV: You are a uranium storage container in Rhode Island in 1964"
type input "15"
click at [412, 100] on input "15" at bounding box center [395, 97] width 41 height 19
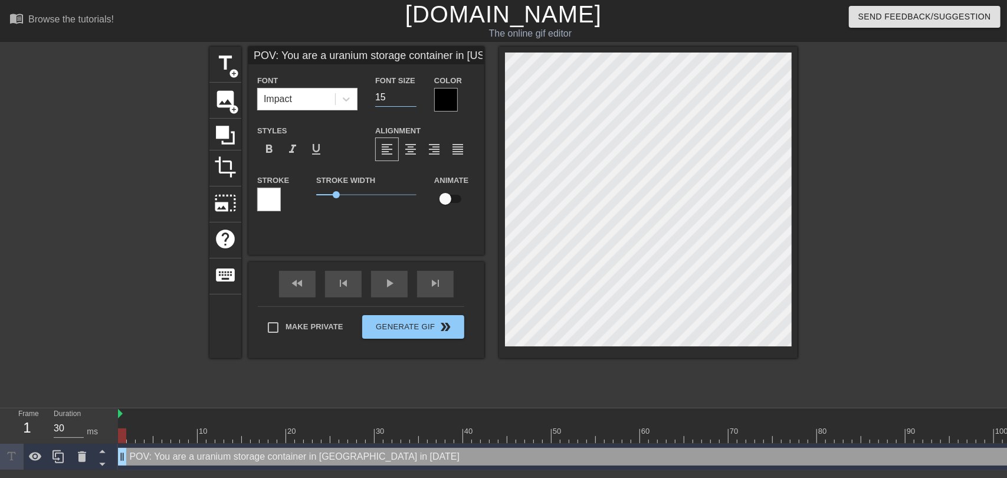
type input "POV: You are a uranium storage container in Rhode Island in 1964"
type input "14"
type input "POV: You are a uranium storage container in Rhode Island in 1964"
type input "13"
type input "POV: You are a uranium storage container in Rhode Island in 1964"
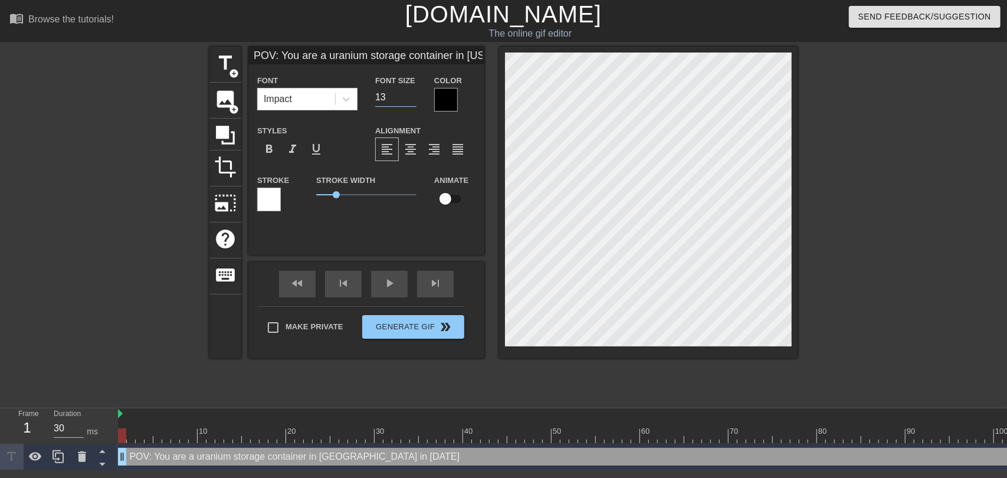
type input "12"
type input "POV: You are a uranium storage container in Rhode Island in 1964"
type input "11"
type input "POV: You are a uranium storage container in Rhode Island in 1964"
type input "10"
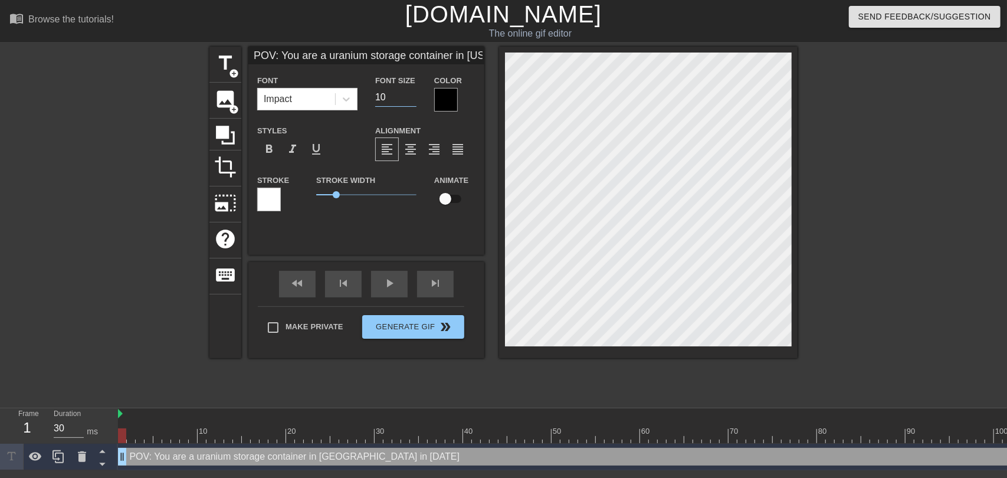
type input "POV: You are a uranium storage container in Rhode Island in 1964"
type input "9"
click at [412, 100] on input "9" at bounding box center [395, 97] width 41 height 19
type input "POV: You are a uranium storage container in Rhode Island in 1964"
type input "10"
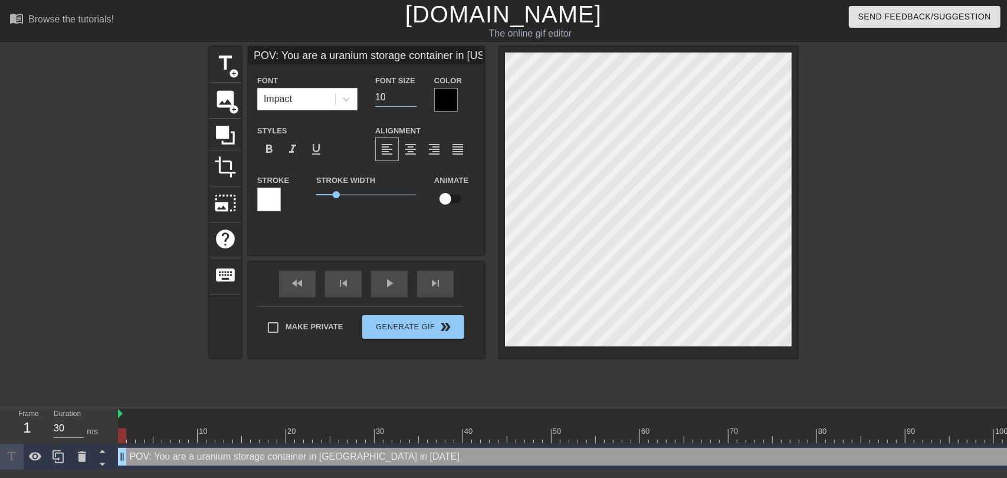
click at [410, 94] on input "10" at bounding box center [395, 97] width 41 height 19
type input "POV: You are a uranium storage container in Rhode Island in 1964"
type input "11"
click at [410, 94] on input "11" at bounding box center [395, 97] width 41 height 19
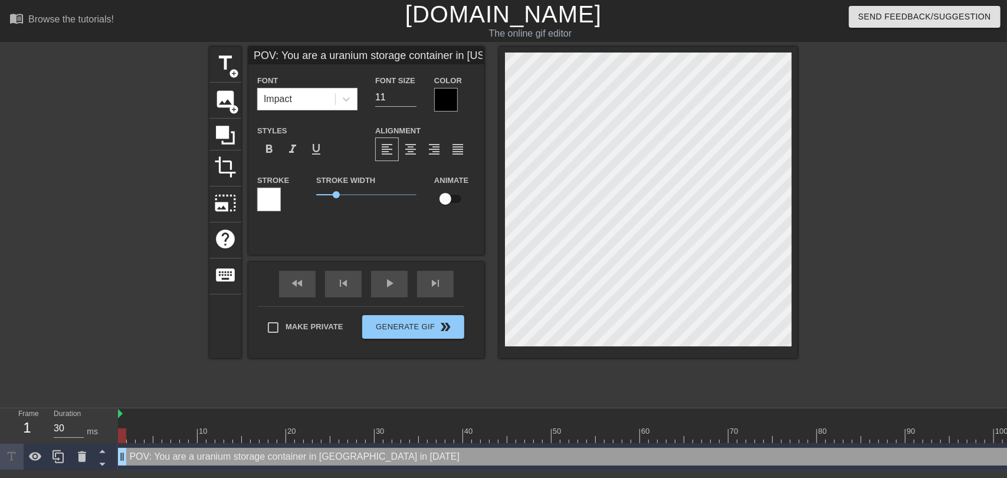
click at [436, 35] on div "menu_book Browse the tutorials! Gifntext.com The online gif editor Send Feedbac…" at bounding box center [503, 235] width 1007 height 470
click at [414, 144] on span "format_align_center" at bounding box center [410, 149] width 14 height 14
type input "POV: You are a uranium storage container in Rhode Island in 1964"
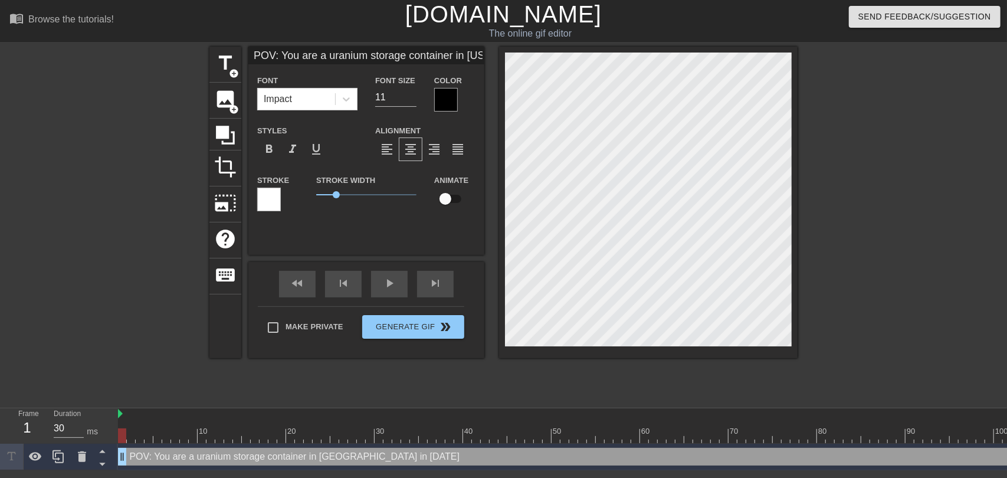
type textarea "POV: You are a uranium storage container in Rhode Island in 1964"
type input "POV: You are a uranium storage container in Rhode Island in 1964"
type textarea "POV: You are a uranium storage container in Rhode Island in 1964"
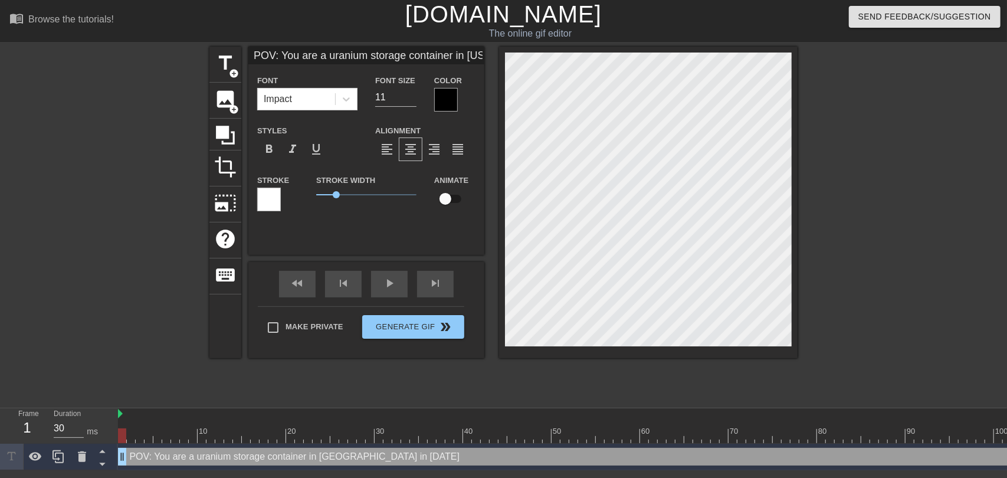
type input "POV: You are a uranium storage container in Rhode Island in 1964"
type textarea "POV: You are a uranium storage container in Rhode Island in 1964"
type input "POV: You are a uranium storage container in Rhode Island in 1964"
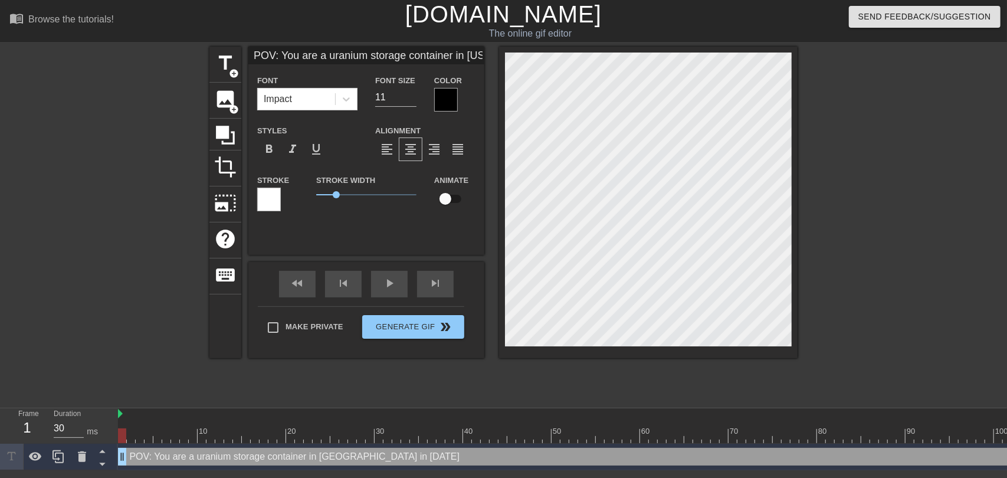
type textarea "POV: You are a uranium storage container in Rhode Island in 1964"
type input "POV: You are a uranium storage container in Rhode Island in 1964"
type textarea "POV: You are a uranium storage container in Rhode Island in 1964"
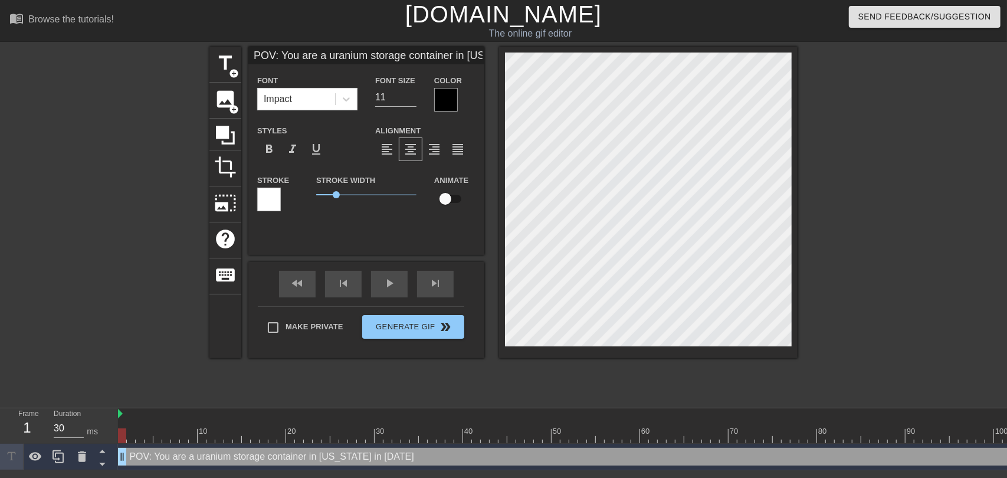
click at [443, 102] on div at bounding box center [446, 100] width 24 height 24
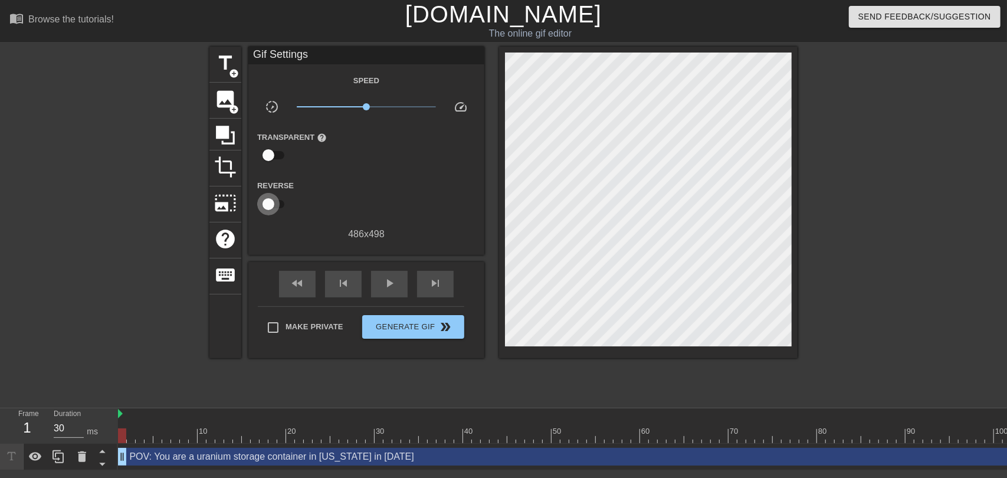
click at [277, 204] on input "checkbox" at bounding box center [268, 204] width 67 height 22
checkbox input "true"
type input "60"
click at [277, 204] on input "checkbox" at bounding box center [279, 204] width 67 height 22
checkbox input "false"
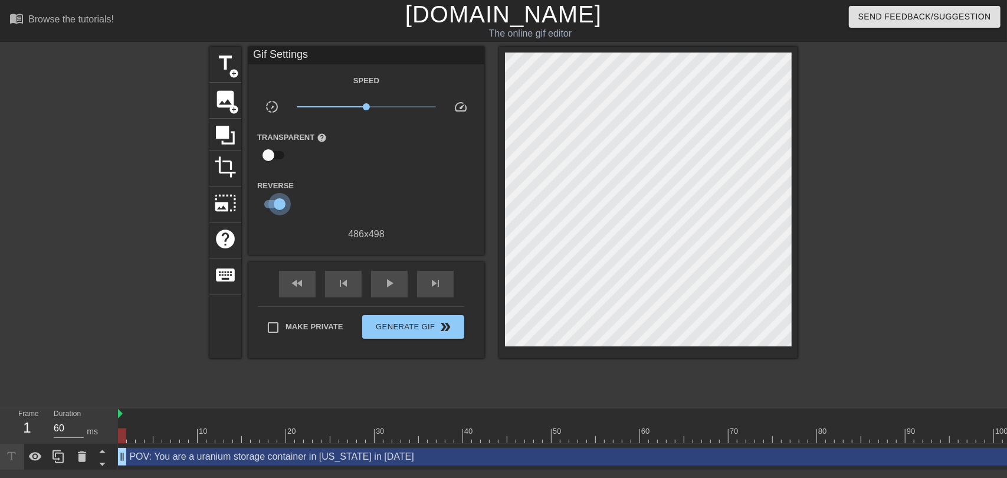
type input "30"
click at [277, 204] on input "checkbox" at bounding box center [268, 204] width 67 height 22
checkbox input "true"
type input "60"
click at [277, 204] on input "checkbox" at bounding box center [279, 204] width 67 height 22
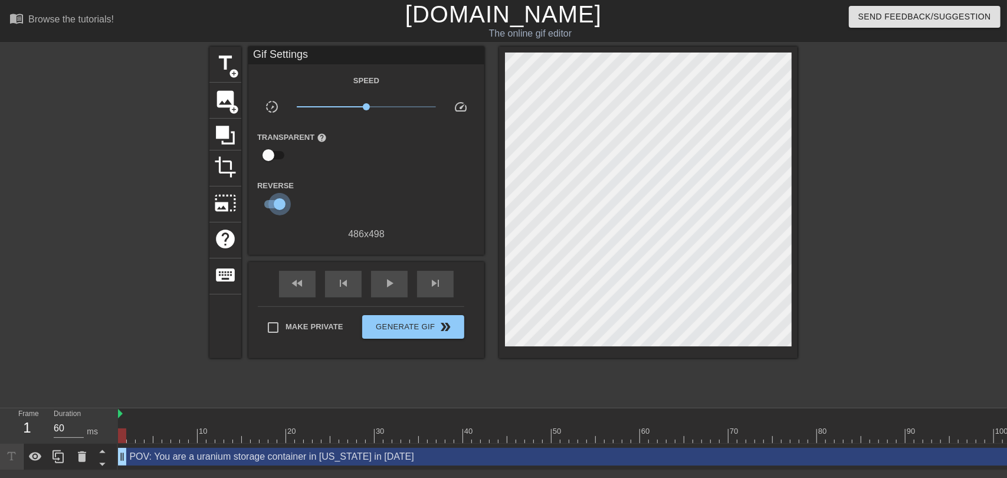
checkbox input "false"
type input "30"
click at [222, 64] on span "title" at bounding box center [225, 63] width 22 height 22
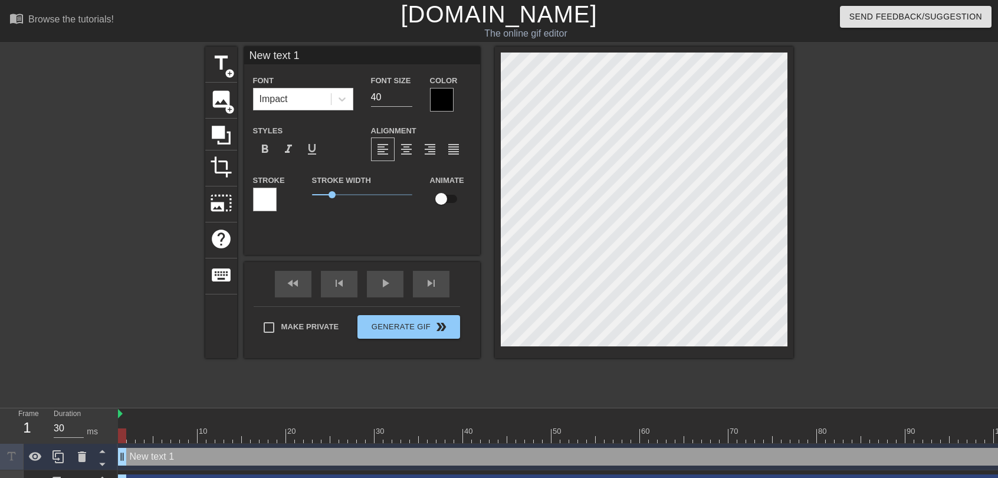
type input "POV: You are a uranium storage container in Rhode Island in 1964"
type input "11"
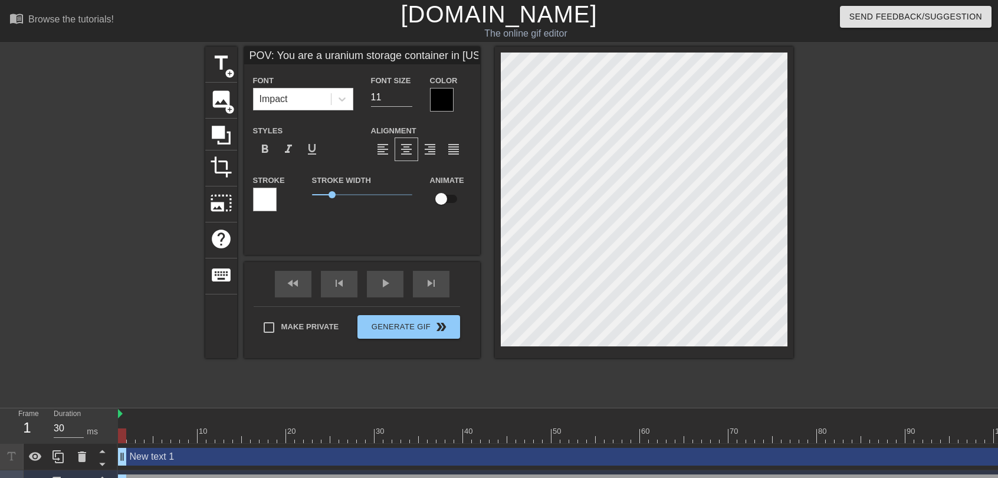
type input "New text 1"
type input "40"
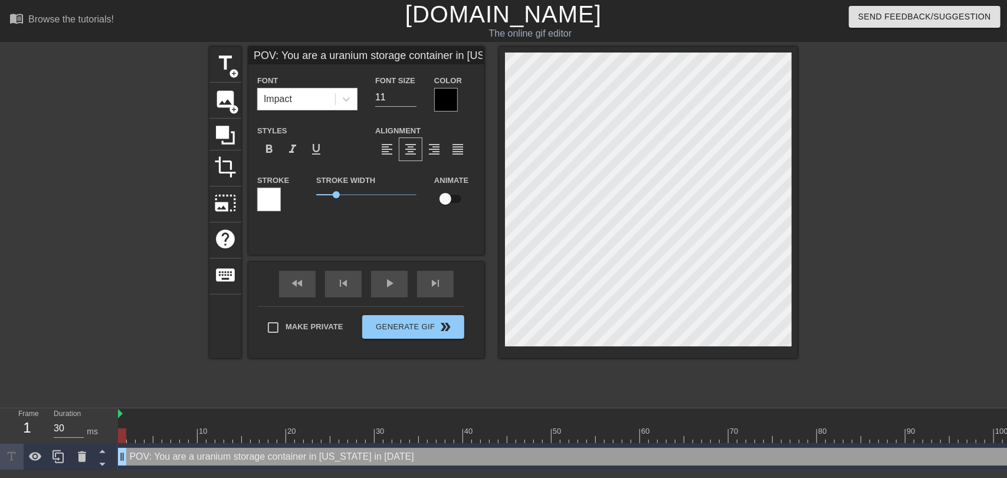
click at [274, 198] on div at bounding box center [269, 200] width 24 height 24
click at [445, 98] on div at bounding box center [446, 100] width 24 height 24
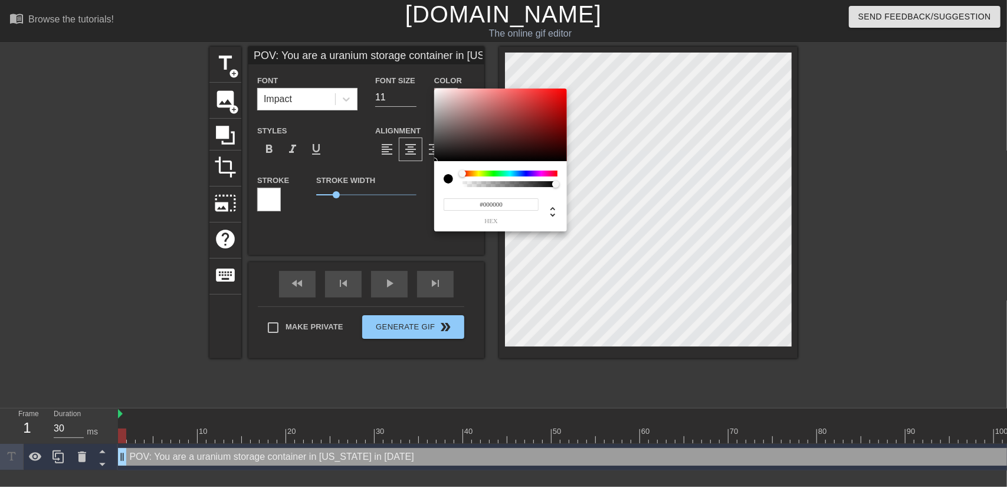
drag, startPoint x: 524, startPoint y: 201, endPoint x: 427, endPoint y: 195, distance: 97.5
click at [427, 195] on div "#000000 hex" at bounding box center [503, 243] width 1007 height 487
type input "ff"
type input "POV: You are a uranium storage container in Rhode Island in 1964"
type input "fffffffffff"
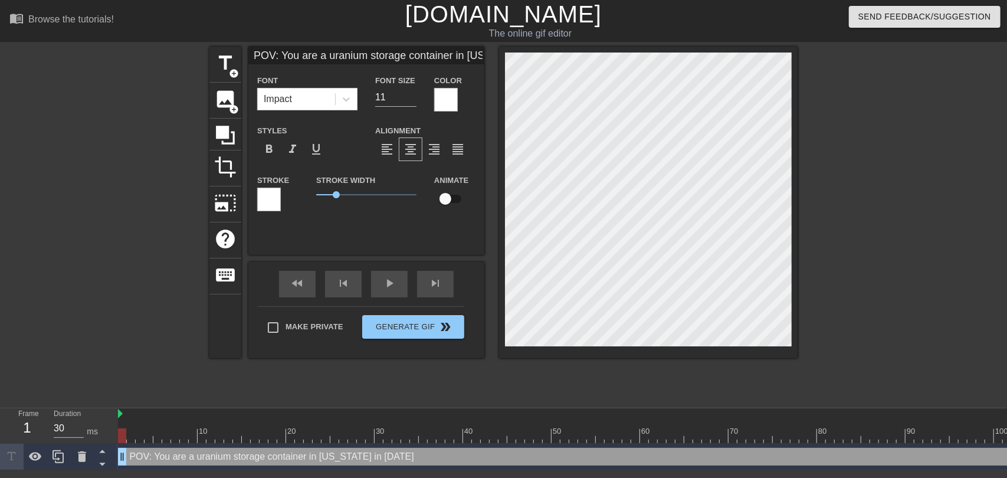
click at [272, 200] on div at bounding box center [269, 200] width 24 height 24
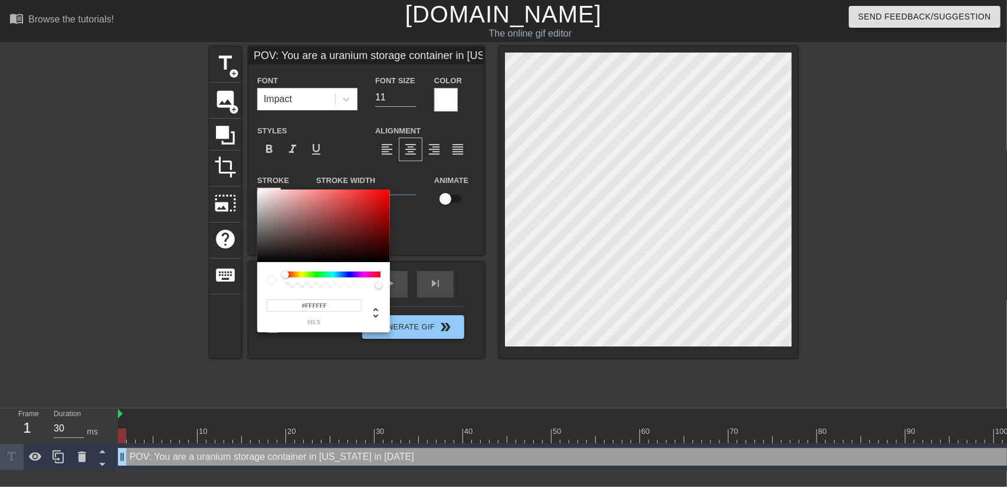
drag, startPoint x: 345, startPoint y: 304, endPoint x: 229, endPoint y: 294, distance: 116.7
click at [229, 294] on div "#FFFFFF hex" at bounding box center [503, 243] width 1007 height 487
type input "00"
type input "POV: You are a uranium storage container in Rhode Island in 1964"
type input "00000"
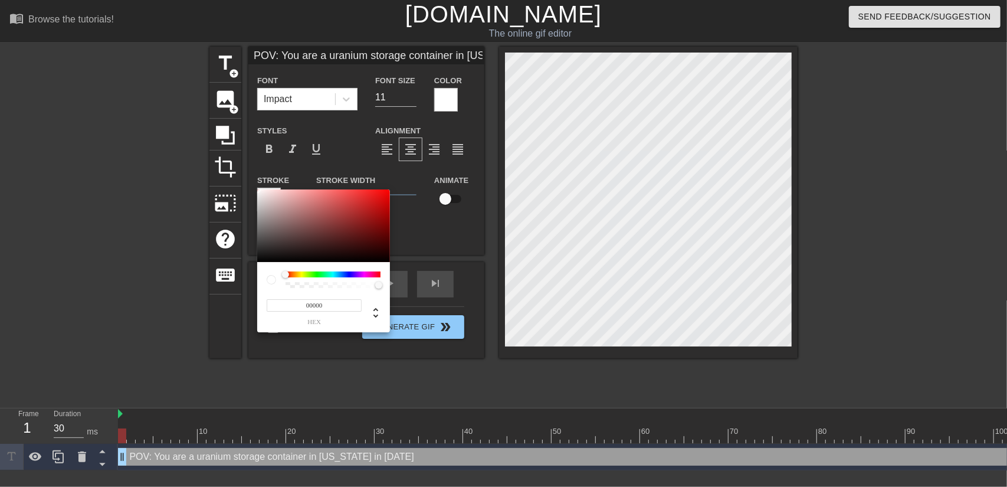
type input "POV: You are a uranium storage container in Rhode Island in 1964"
type input "00000000"
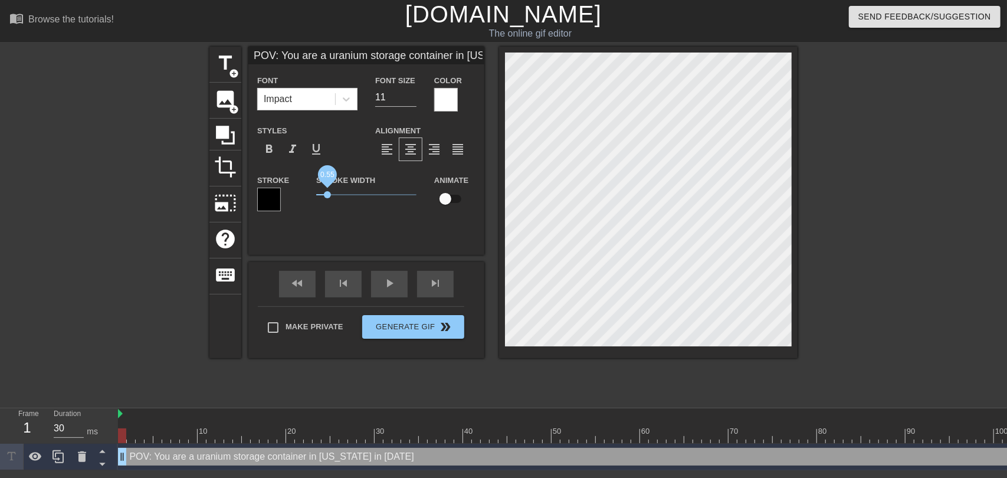
type input "POV: You are a uranium storage container in Rhode Island in 1964"
drag, startPoint x: 335, startPoint y: 195, endPoint x: 327, endPoint y: 195, distance: 8.3
click at [327, 195] on span "0.5" at bounding box center [326, 194] width 7 height 7
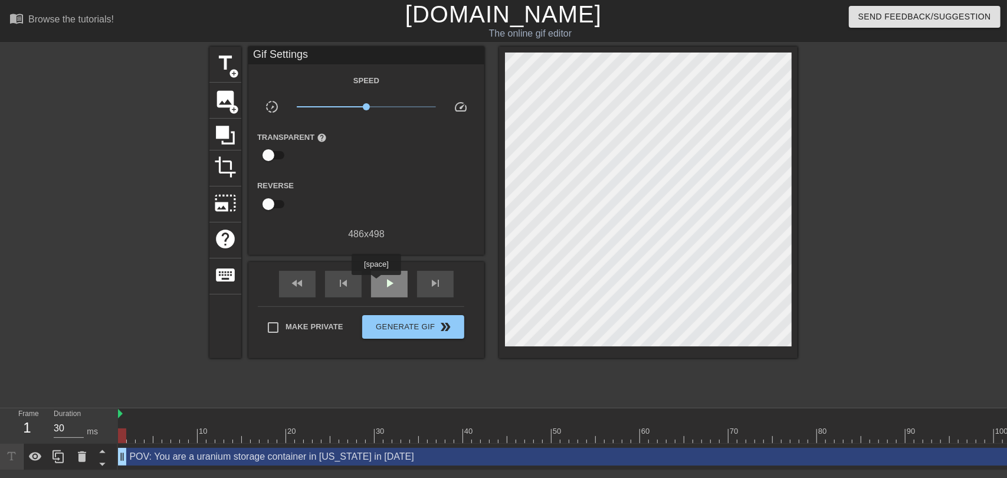
click at [376, 283] on div "play_arrow" at bounding box center [389, 284] width 37 height 27
click at [375, 282] on div "pause" at bounding box center [389, 284] width 37 height 27
type input "40"
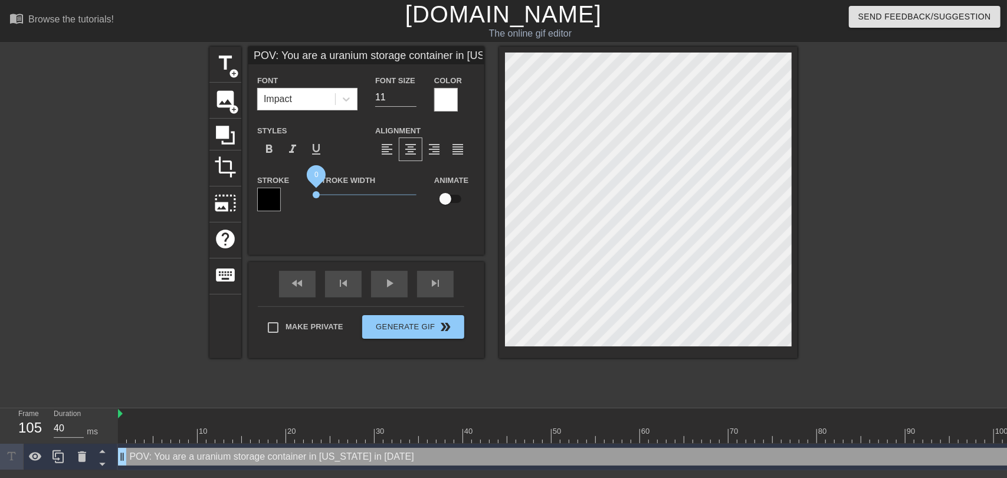
type input "POV: You are a uranium storage container in Rhode Island in 1964"
click at [323, 200] on span "0.3" at bounding box center [366, 195] width 100 height 14
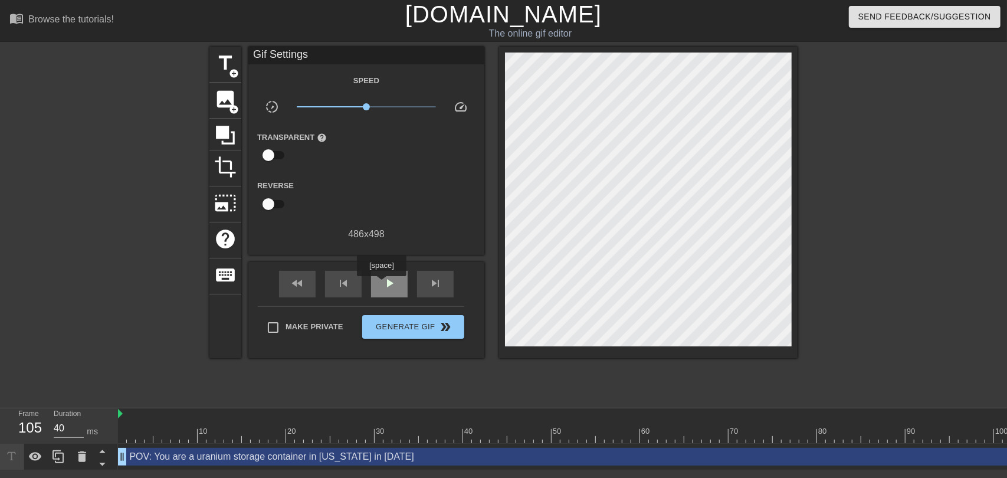
click at [382, 285] on span "play_arrow" at bounding box center [389, 283] width 14 height 14
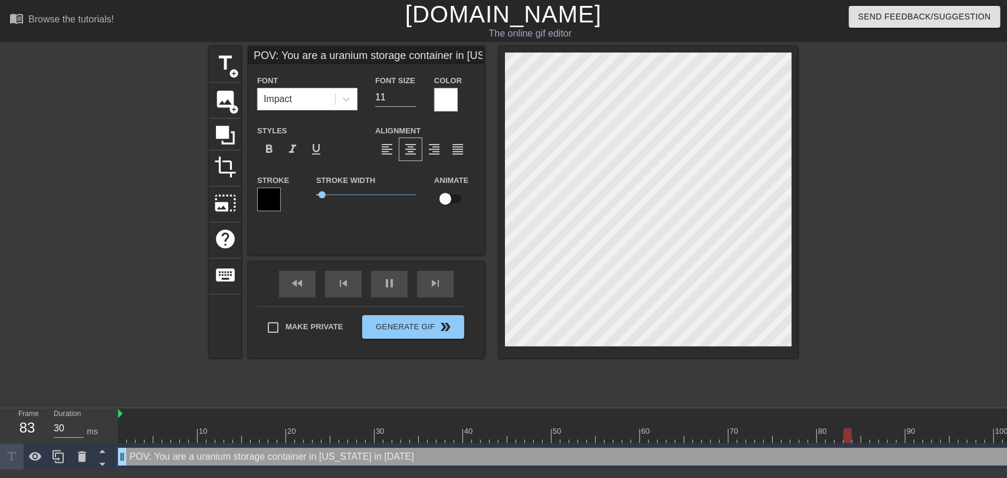
scroll to position [1, 1]
type input "30"
type input "POV: You are a uranium storage container in Rhode Island in 1964"
type input "12"
type input "30"
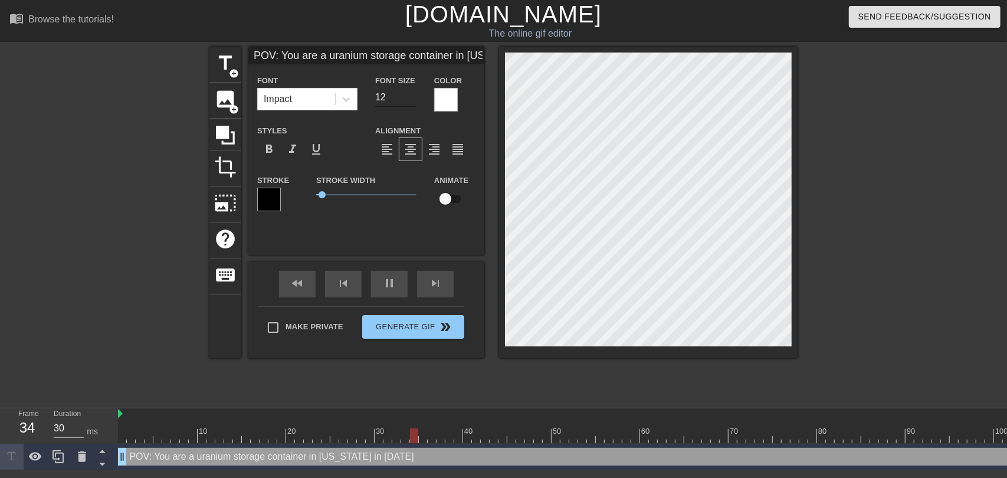
type input "12"
click at [412, 93] on input "12" at bounding box center [395, 97] width 41 height 19
type input "30"
type input "POV: You are a uranium storage container in Rhode Island in 1964"
type input "11"
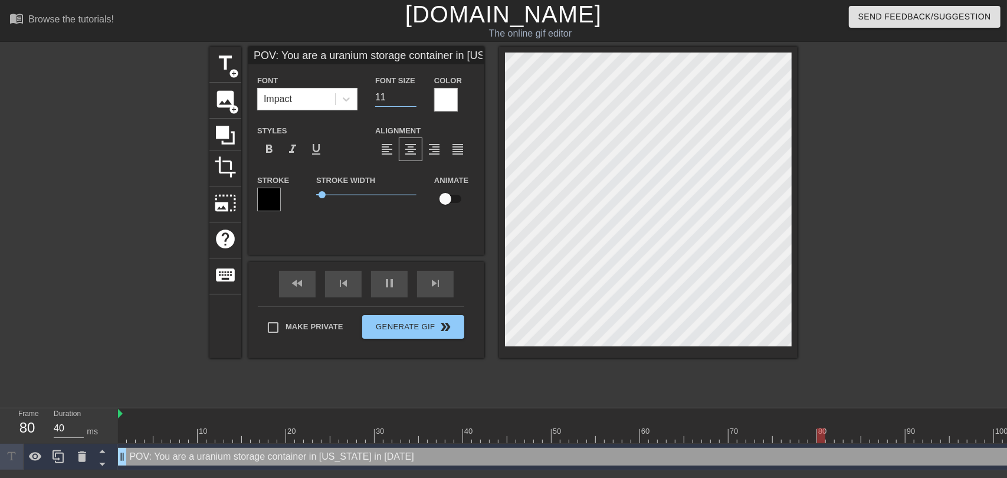
type input "30"
type input "11"
click at [410, 101] on input "11" at bounding box center [395, 97] width 41 height 19
type input "40"
type input "POV: You are a uranium storage container in Rhode Island in 1964"
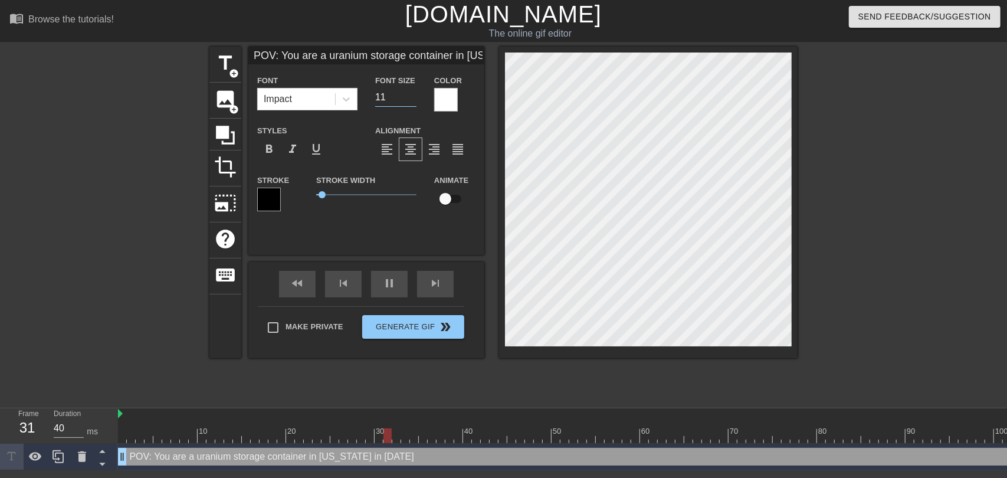
type input "11.5"
type input "160"
type input "11.5"
type input "70"
type input "POV: You are a uranium storage container in Rhode Island in 1964"
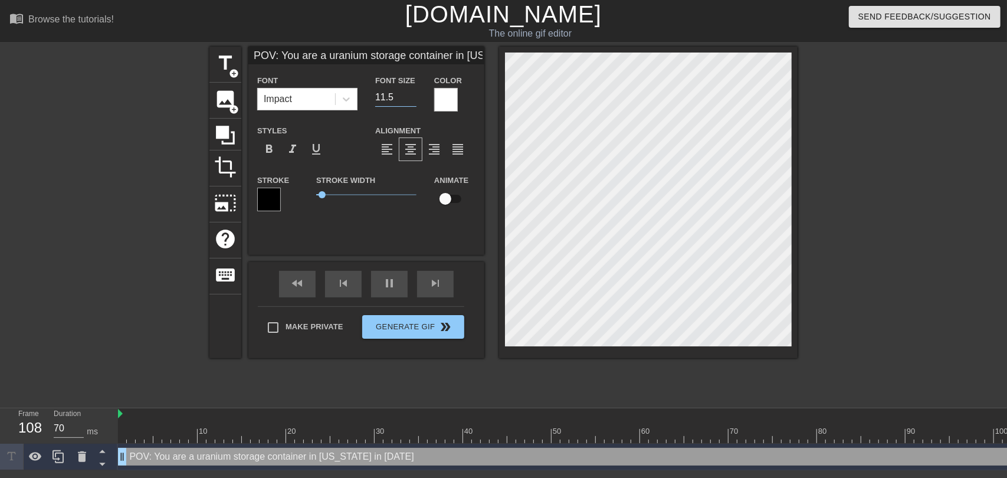
type input "12"
type input "30"
type input "12"
click at [412, 95] on input "12" at bounding box center [395, 97] width 41 height 19
click at [412, 103] on input "12" at bounding box center [395, 97] width 41 height 19
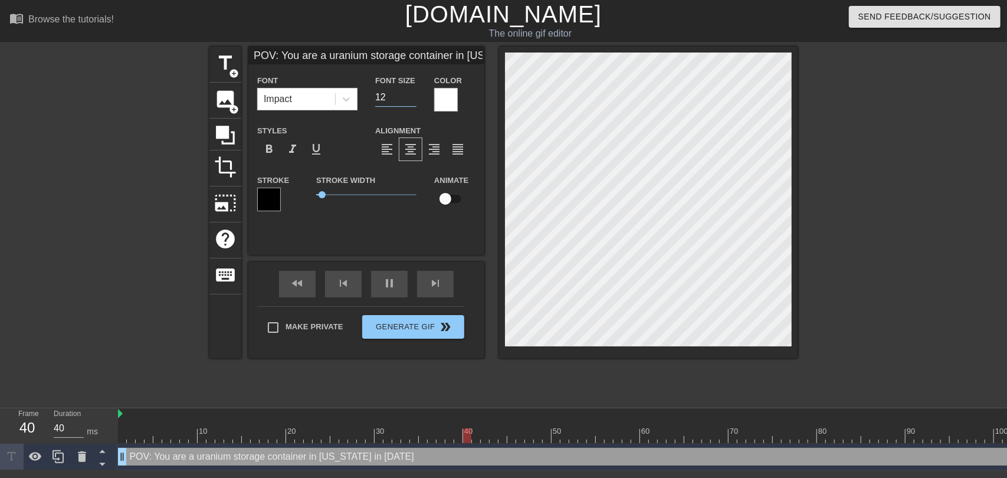
type input "30"
type input "POV: You are a uranium storage container in Rhode Island in 1964"
type input "11"
type input "30"
type input "11"
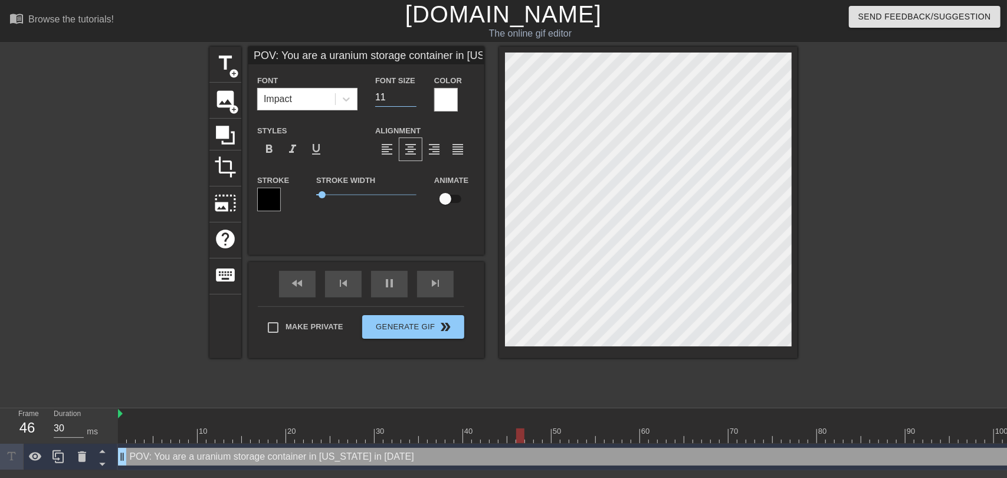
click at [412, 98] on input "11" at bounding box center [395, 97] width 41 height 19
click at [905, 120] on div at bounding box center [899, 224] width 177 height 354
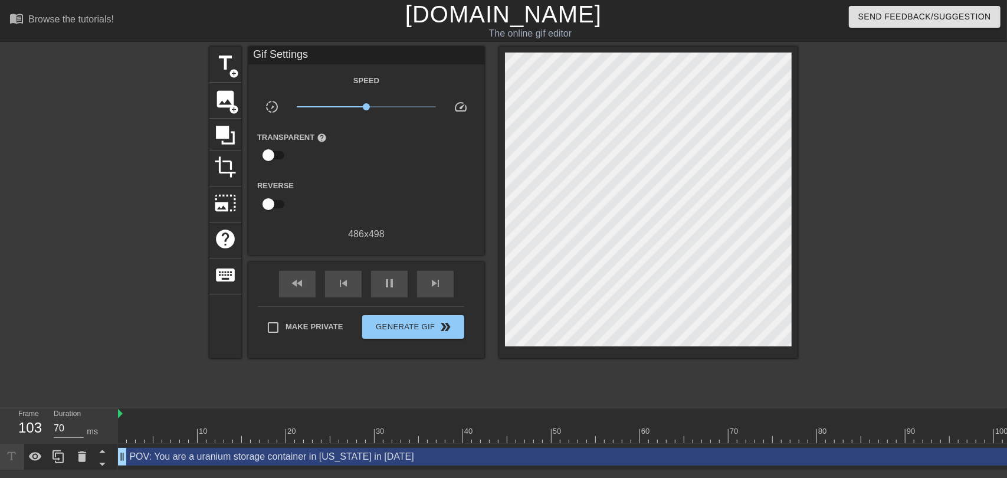
click at [893, 172] on div at bounding box center [899, 224] width 177 height 354
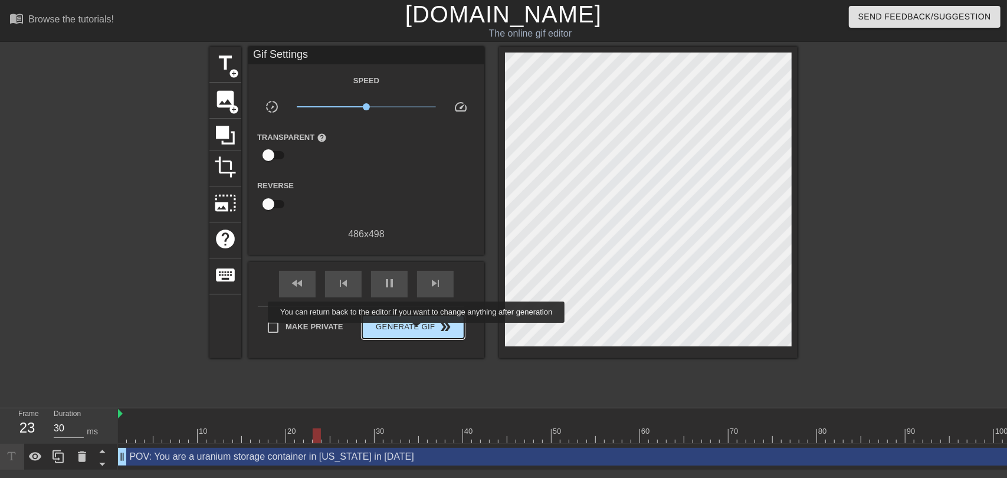
type input "40"
click at [418, 331] on span "Generate Gif double_arrow" at bounding box center [413, 327] width 93 height 14
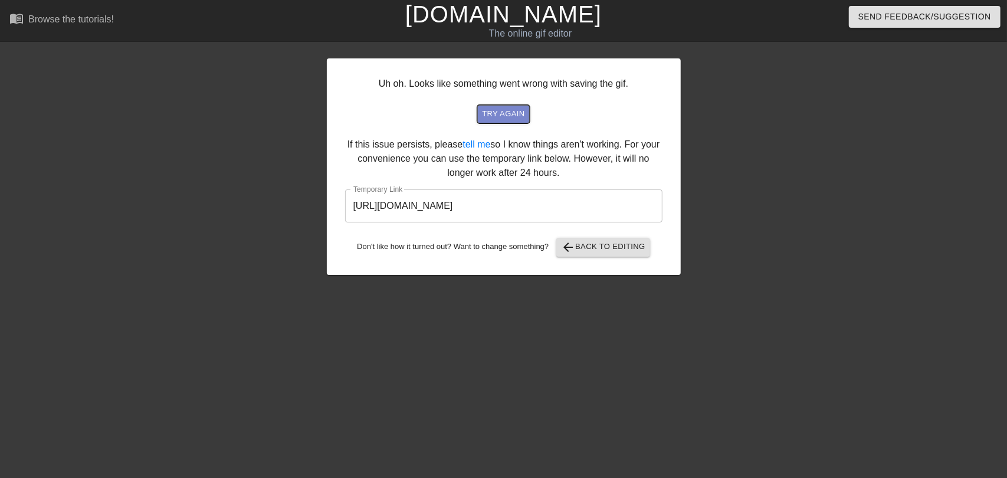
click at [505, 114] on span "try again" at bounding box center [503, 114] width 42 height 14
click at [594, 255] on button "arrow_back Back to Editing" at bounding box center [603, 247] width 94 height 19
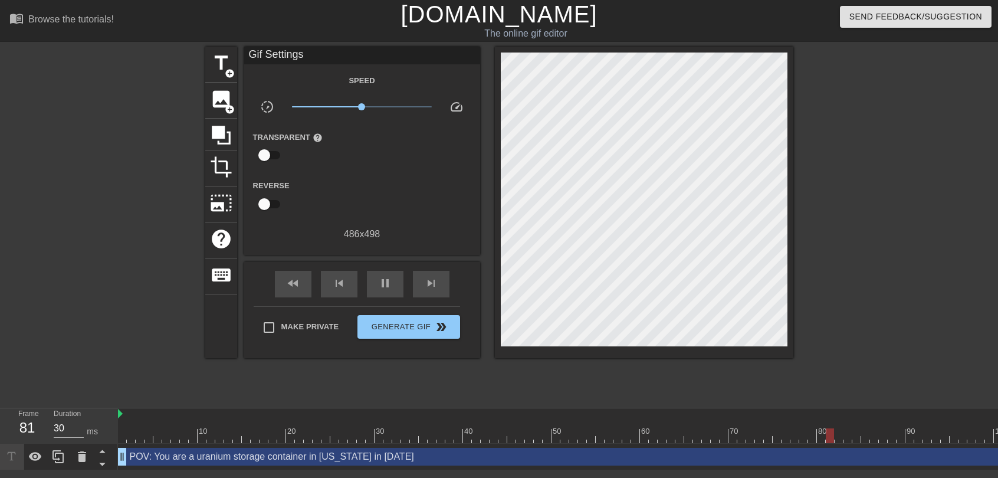
click at [457, 448] on div "POV: You are a uranium storage container in Rhode Island in 1964 drag_handle dr…" at bounding box center [635, 457] width 1035 height 18
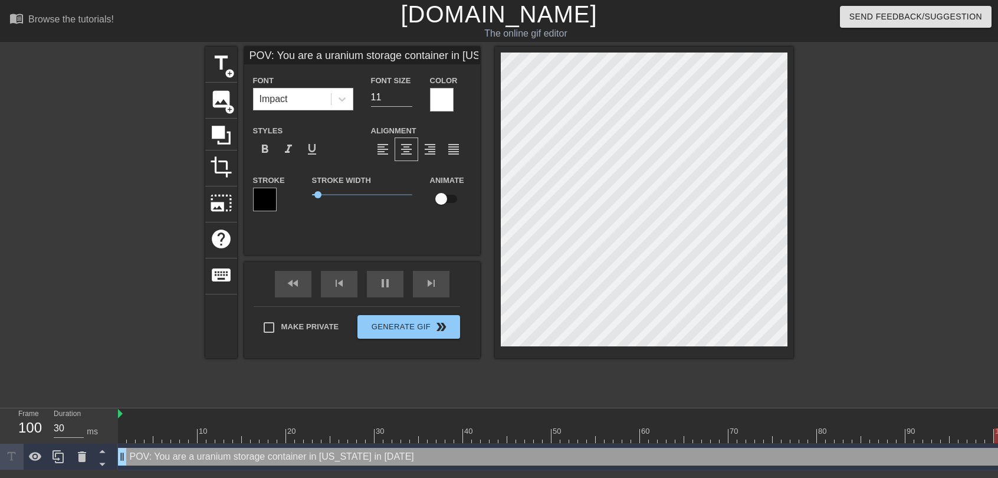
click at [433, 395] on div "title add_circle image add_circle crop photo_size_select_large help keyboard PO…" at bounding box center [499, 224] width 588 height 354
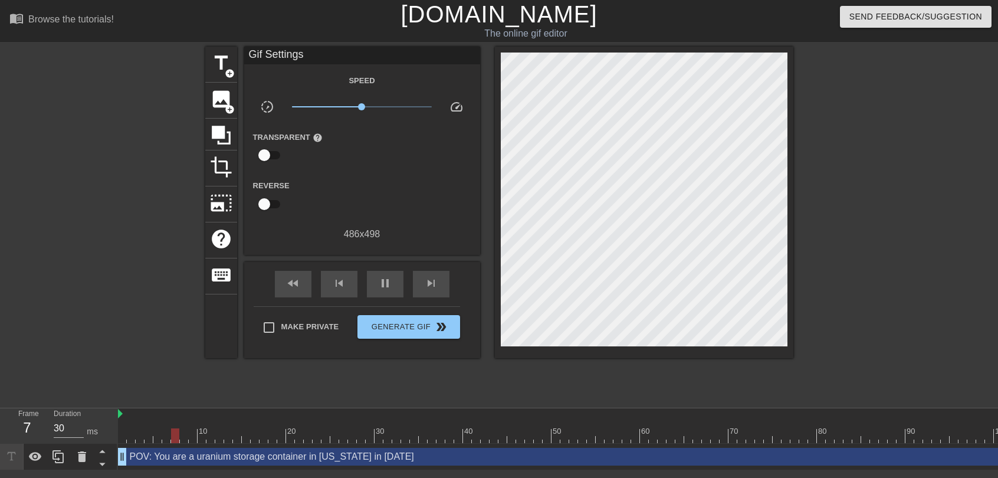
click at [178, 458] on div "POV: You are a uranium storage container in Rhode Island in 1964 drag_handle dr…" at bounding box center [635, 457] width 1035 height 18
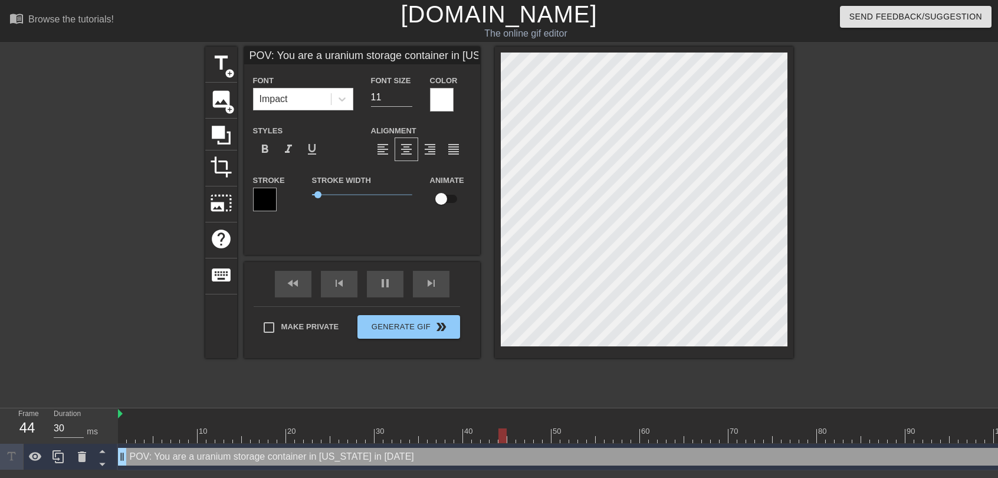
click at [375, 373] on div "title add_circle image add_circle crop photo_size_select_large help keyboard PO…" at bounding box center [499, 224] width 588 height 354
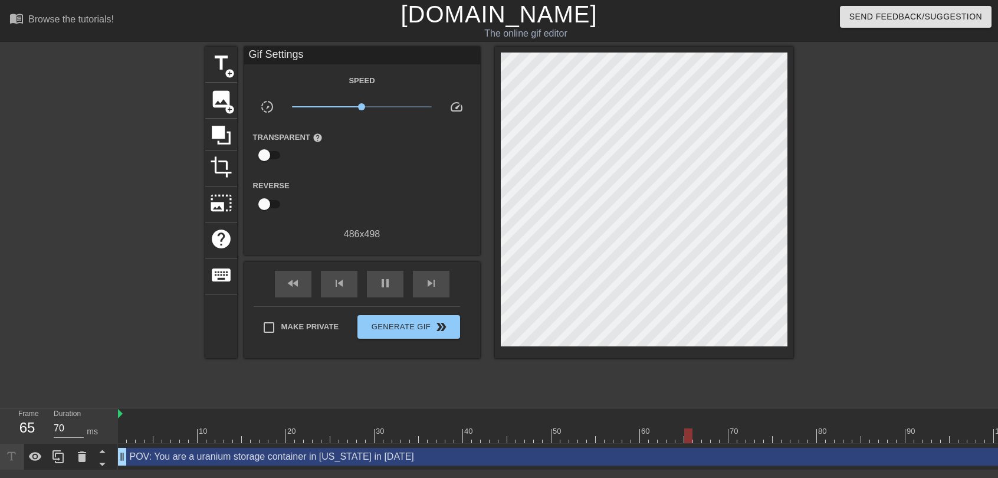
click at [327, 383] on div "title add_circle image add_circle crop photo_size_select_large help keyboard Gi…" at bounding box center [499, 224] width 588 height 354
click at [164, 380] on div at bounding box center [102, 224] width 177 height 354
click at [103, 363] on div at bounding box center [102, 224] width 177 height 354
click at [397, 390] on div "title add_circle image add_circle crop photo_size_select_large help keyboard Gi…" at bounding box center [499, 224] width 588 height 354
click at [926, 339] on div at bounding box center [895, 224] width 177 height 354
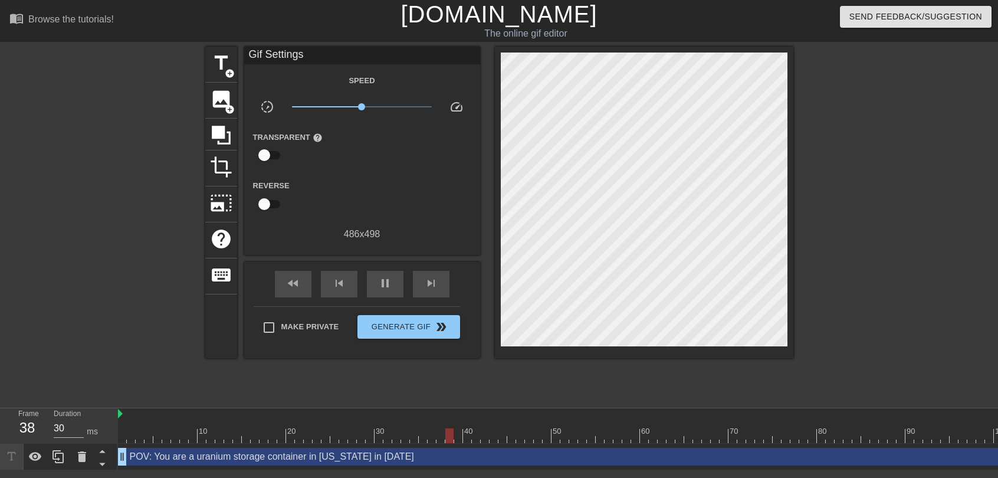
click at [537, 407] on div "Frame 38 Duration 30 ms 10 20 30 40 50 60 70 80 90 100 110 POV: You are a urani…" at bounding box center [499, 438] width 998 height 63
click at [275, 461] on div "POV: You are a uranium storage container in Rhode Island in 1964 drag_handle dr…" at bounding box center [635, 457] width 1035 height 18
click at [282, 388] on div "title add_circle image add_circle crop photo_size_select_large help keyboard Gi…" at bounding box center [499, 224] width 588 height 354
click at [265, 397] on div "title add_circle image add_circle crop photo_size_select_large help keyboard Gi…" at bounding box center [499, 224] width 588 height 354
type input "30"
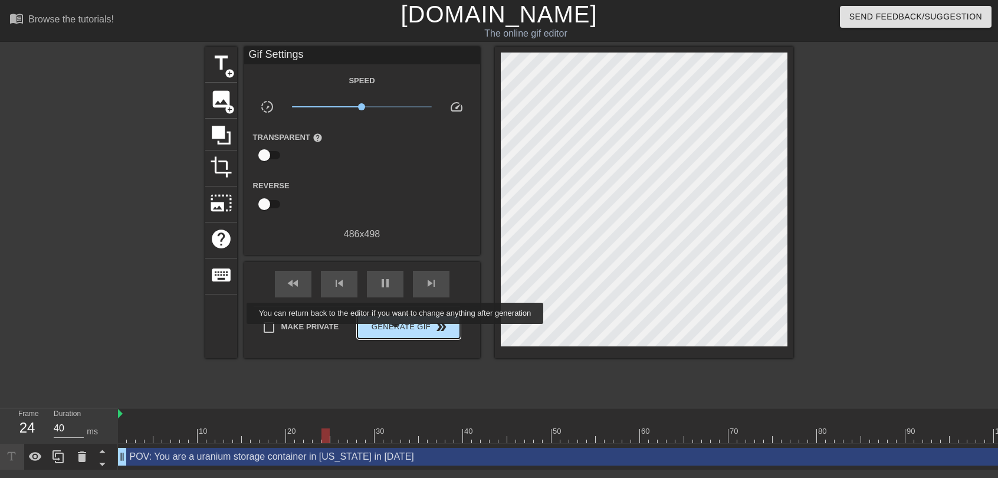
click at [396, 332] on span "Generate Gif double_arrow" at bounding box center [408, 327] width 93 height 14
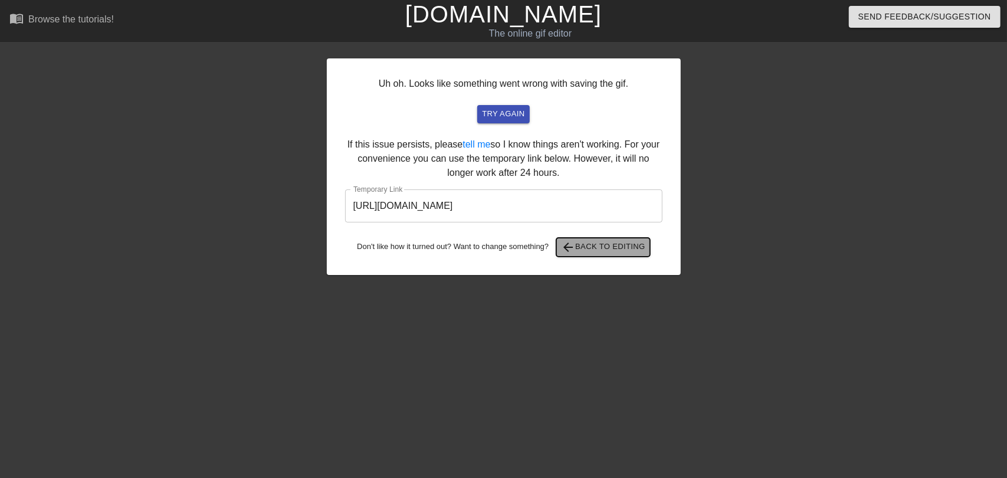
click at [599, 247] on span "arrow_back Back to Editing" at bounding box center [603, 247] width 84 height 14
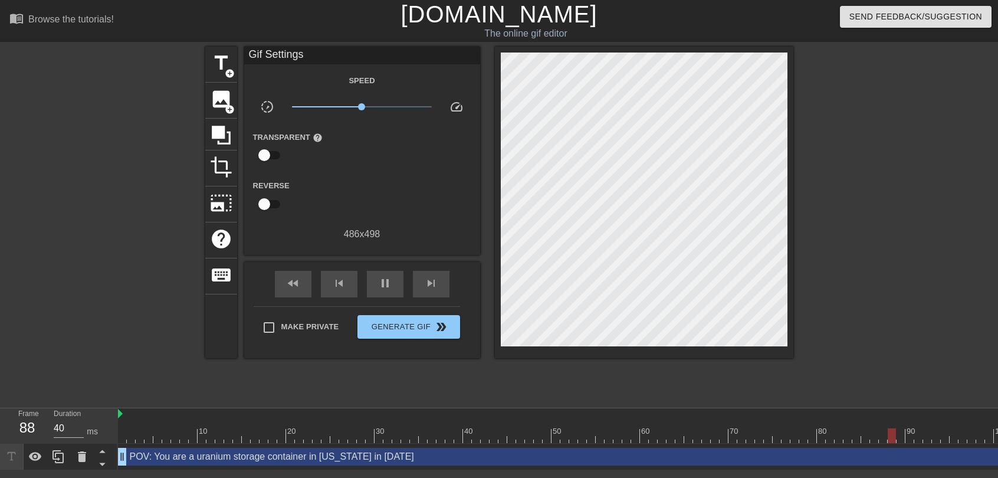
click at [413, 379] on div "title add_circle image add_circle crop photo_size_select_large help keyboard Gi…" at bounding box center [499, 224] width 588 height 354
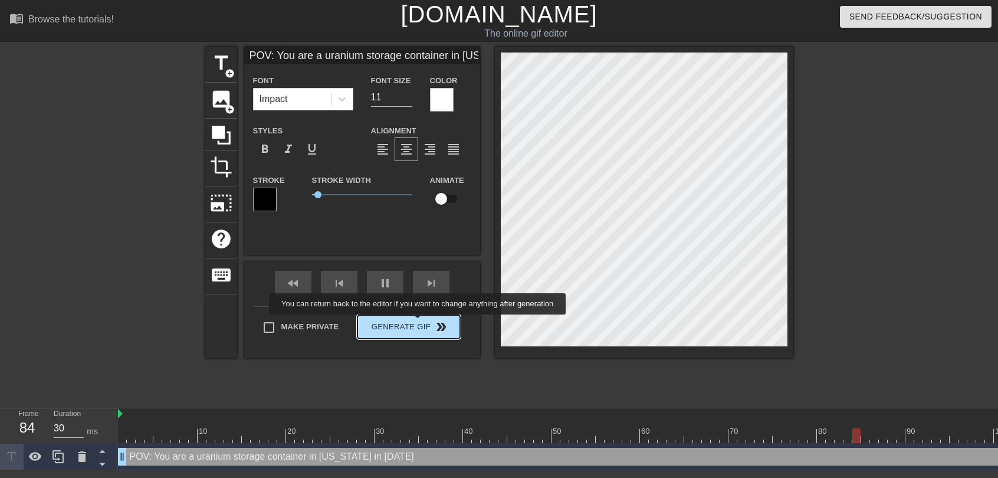
type input "40"
click at [419, 323] on span "Generate Gif double_arrow" at bounding box center [408, 327] width 93 height 14
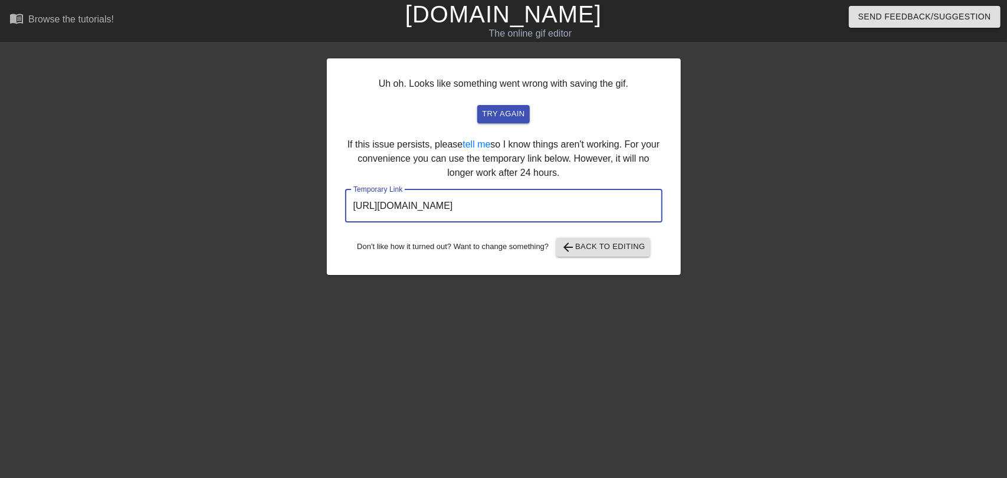
click at [612, 204] on input "https://www.gifntext.com/temp_generations/ocYmpZej.gif" at bounding box center [503, 205] width 317 height 33
drag, startPoint x: 603, startPoint y: 205, endPoint x: 299, endPoint y: 195, distance: 304.5
click at [299, 195] on div "Uh oh. Looks like something went wrong with saving the gif. try again If this i…" at bounding box center [503, 224] width 1007 height 354
